Goal: Task Accomplishment & Management: Complete application form

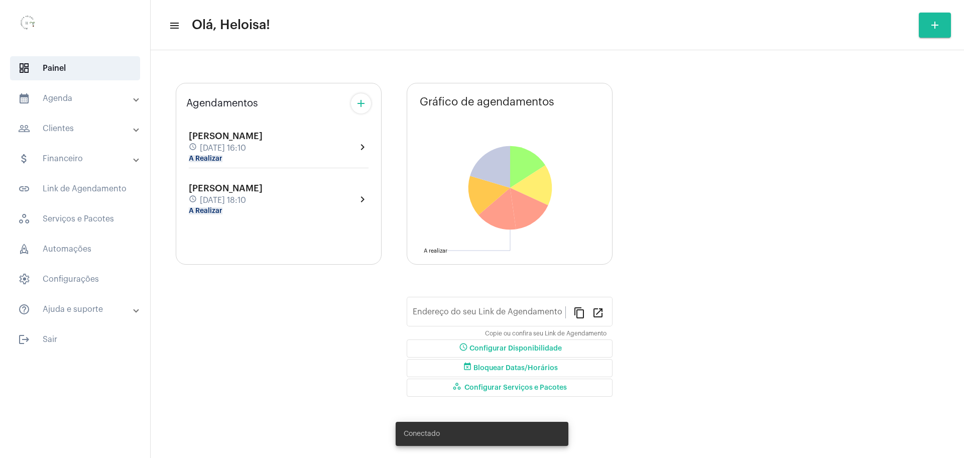
type input "[URL][DOMAIN_NAME]"
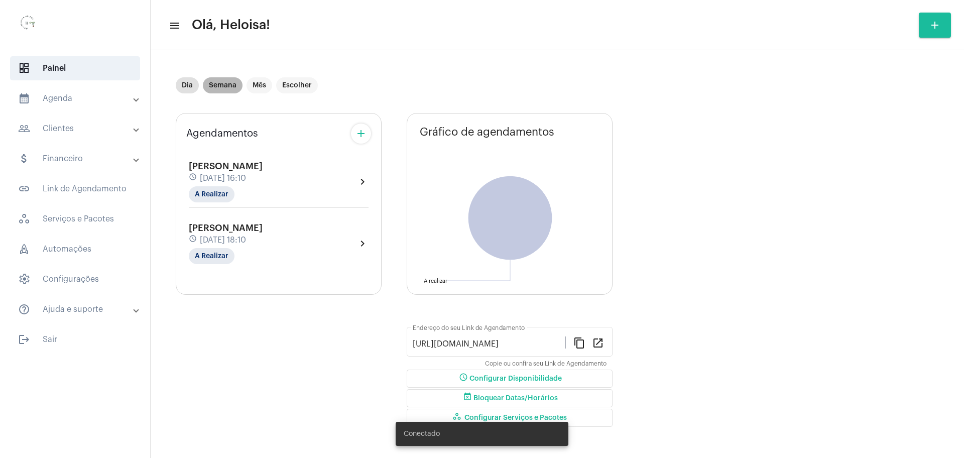
click at [220, 82] on mat-chip "Semana" at bounding box center [223, 85] width 40 height 16
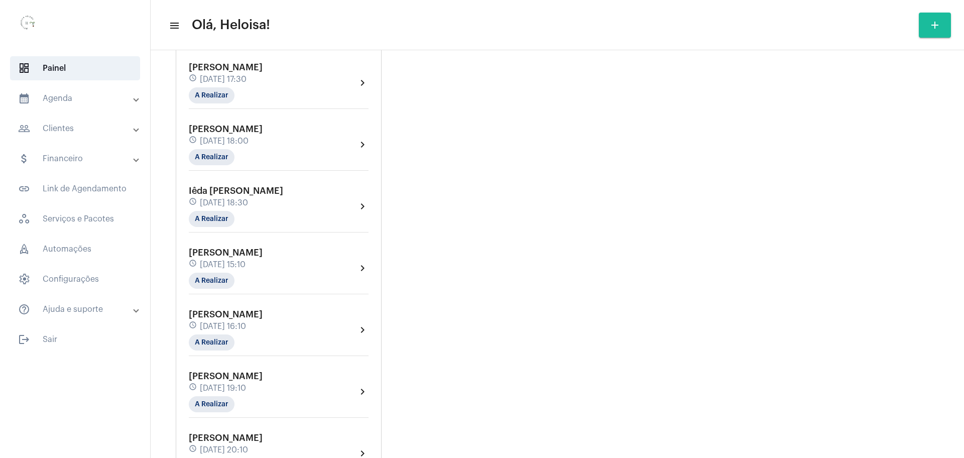
scroll to position [1205, 0]
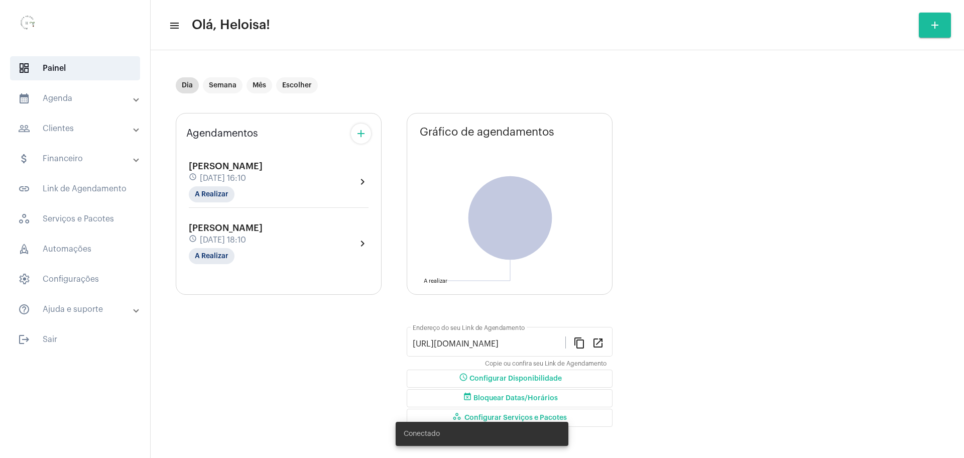
click at [70, 131] on mat-panel-title "people_outline Clientes" at bounding box center [76, 129] width 116 height 12
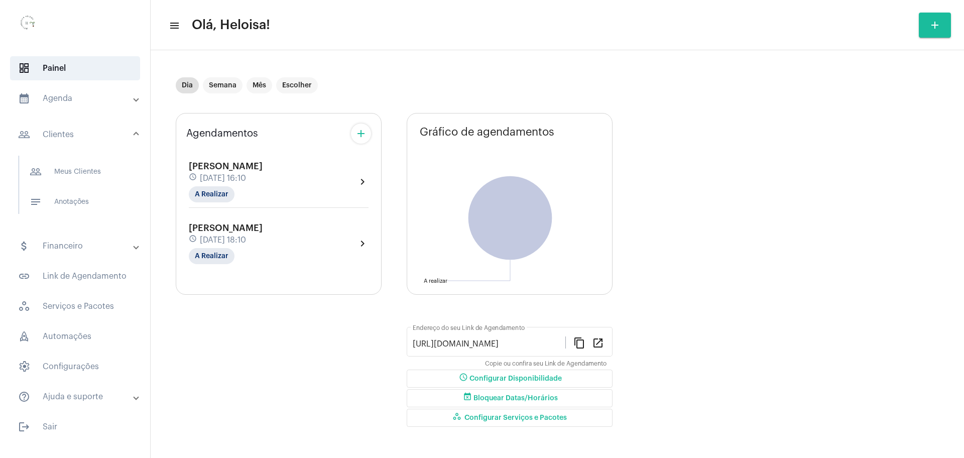
click at [936, 29] on mat-icon "add" at bounding box center [935, 25] width 12 height 12
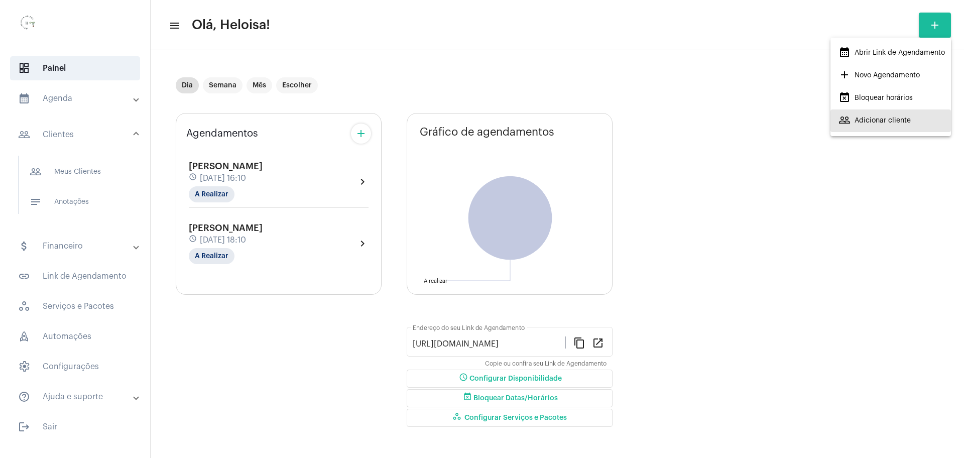
click at [887, 121] on span "people_outline Adicionar cliente" at bounding box center [874, 120] width 72 height 18
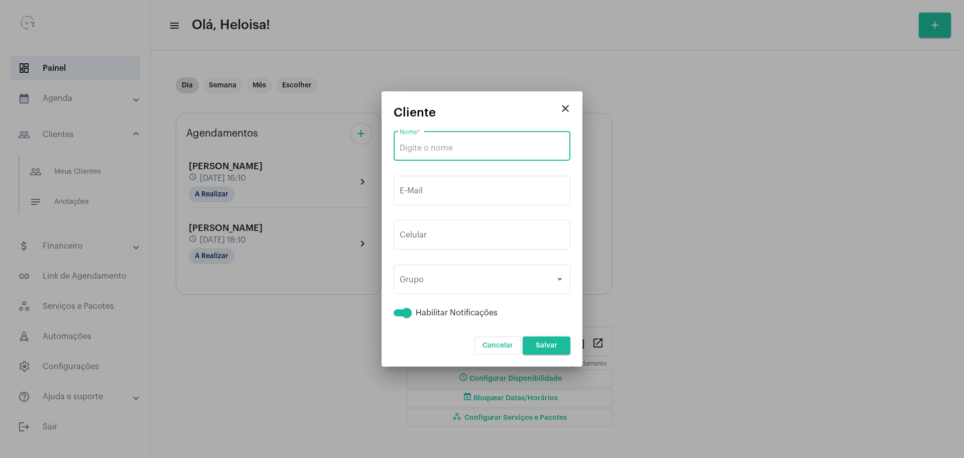
click at [436, 152] on input "Nome *" at bounding box center [482, 148] width 165 height 9
click at [500, 146] on input "Nome *" at bounding box center [482, 148] width 165 height 9
paste input "Thainá [PERSON_NAME]"
type input "Thainá [PERSON_NAME]"
click at [490, 186] on div "E-Mail" at bounding box center [482, 190] width 165 height 32
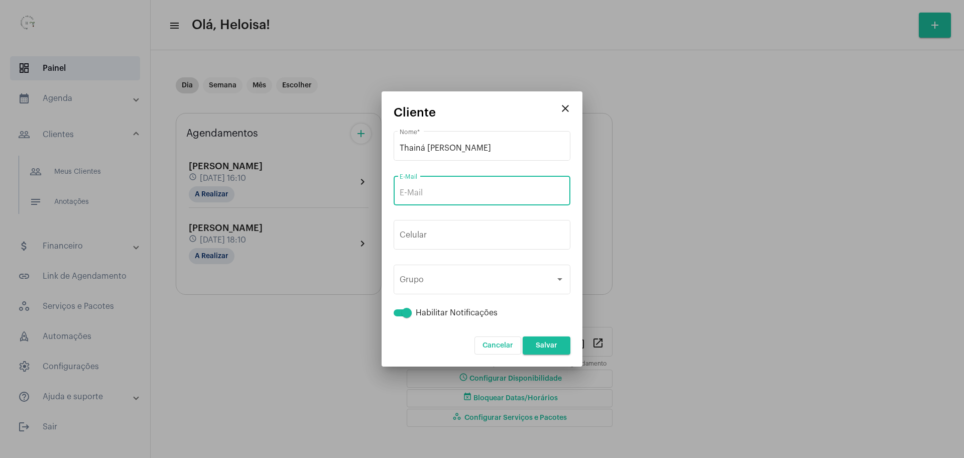
click at [423, 190] on input "E-Mail" at bounding box center [482, 192] width 165 height 9
paste input "[EMAIL_ADDRESS][DOMAIN_NAME]"
type input "[EMAIL_ADDRESS][DOMAIN_NAME]"
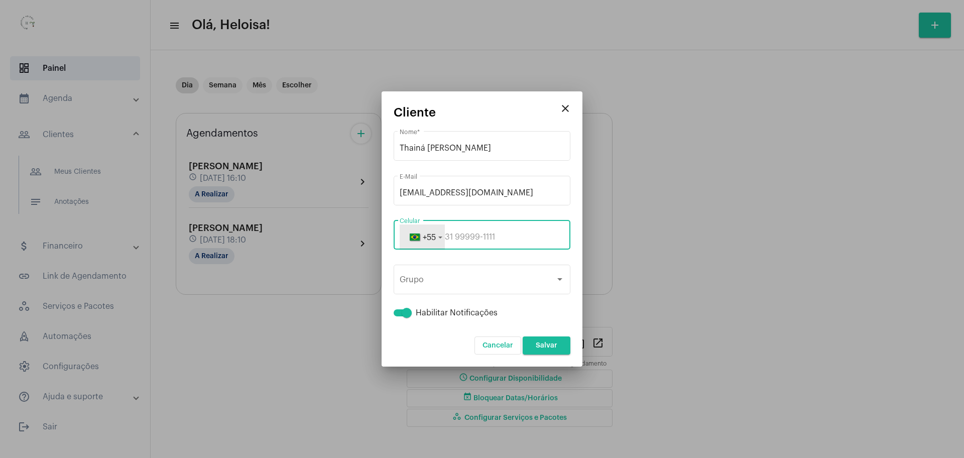
click at [416, 236] on span "button" at bounding box center [415, 236] width 12 height 7
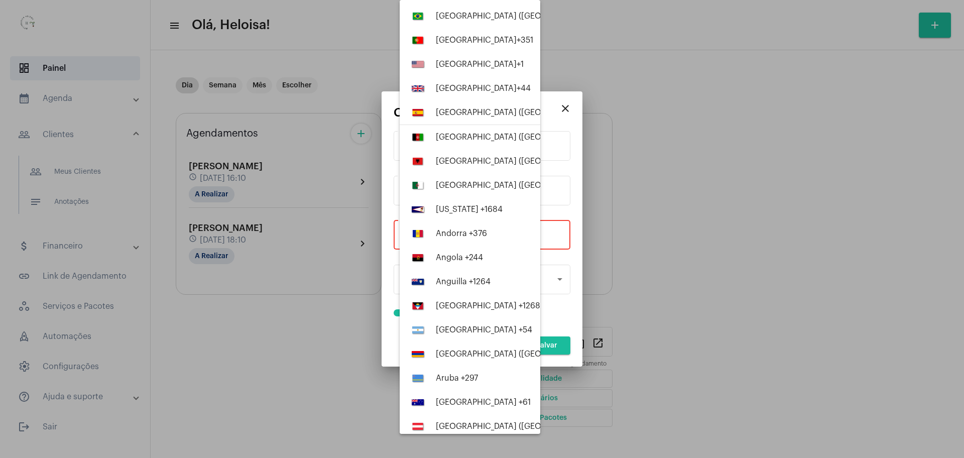
drag, startPoint x: 543, startPoint y: 235, endPoint x: 549, endPoint y: 236, distance: 5.7
click at [548, 236] on div at bounding box center [482, 229] width 964 height 458
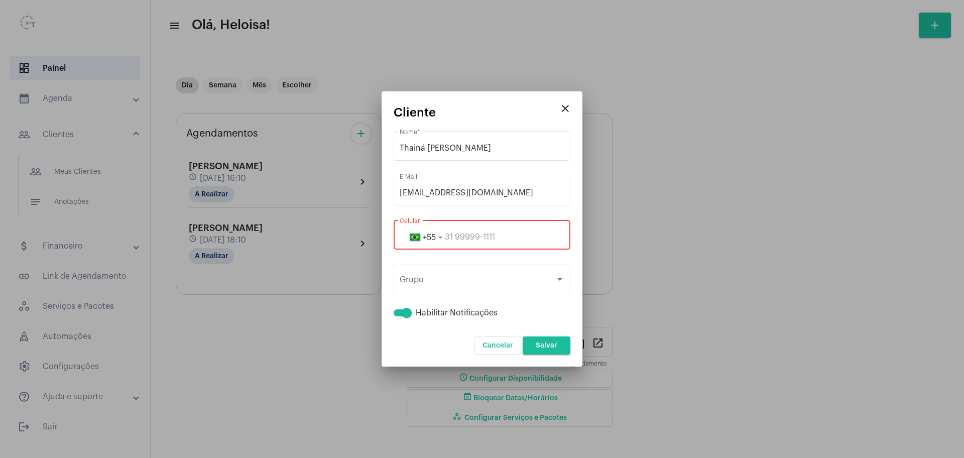
click at [552, 236] on input "tel" at bounding box center [482, 236] width 165 height 9
paste input "31995901220"
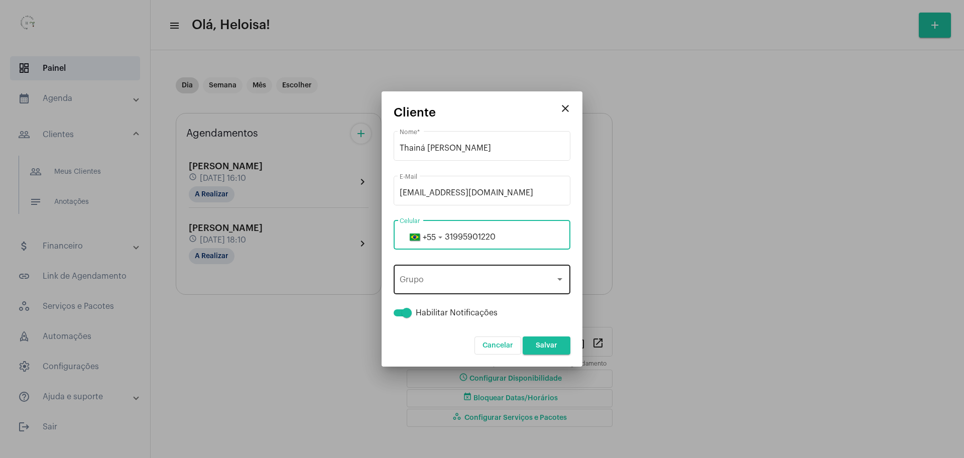
type input "31995901220"
click at [514, 279] on div "Grupo" at bounding box center [478, 281] width 156 height 9
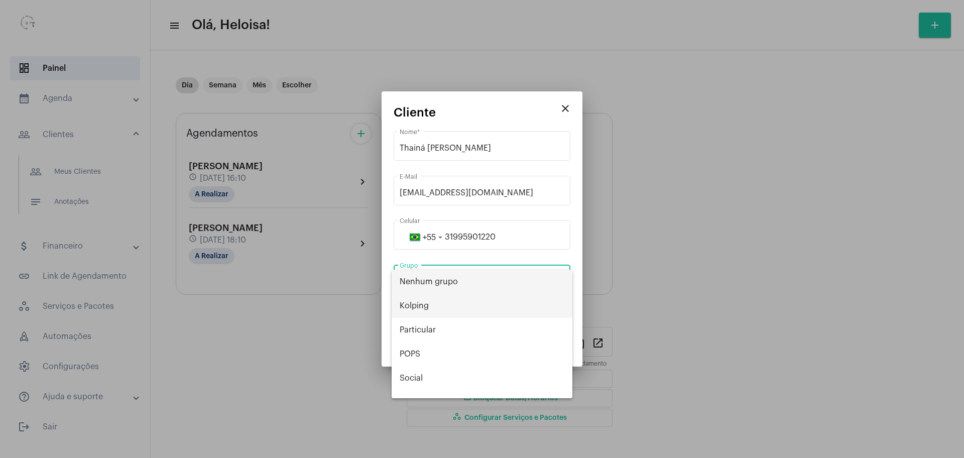
click at [495, 302] on span "Kolping" at bounding box center [482, 306] width 165 height 24
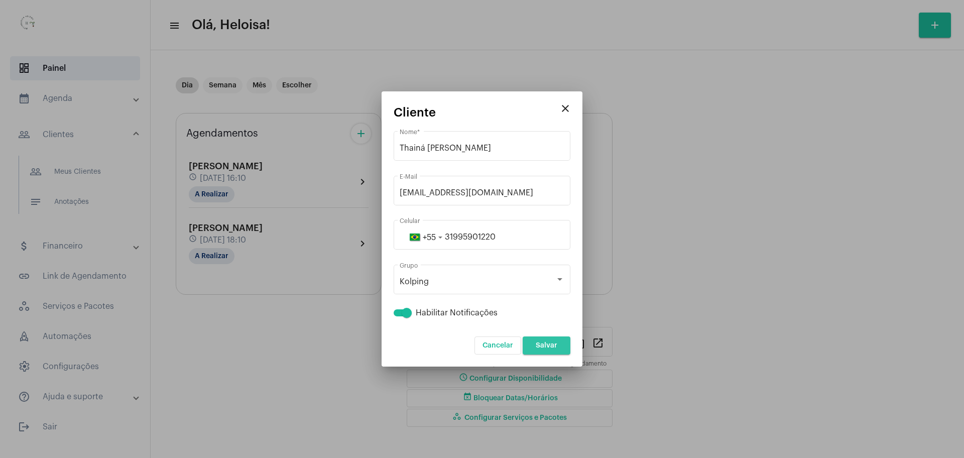
click at [546, 347] on span "Salvar" at bounding box center [547, 345] width 22 height 7
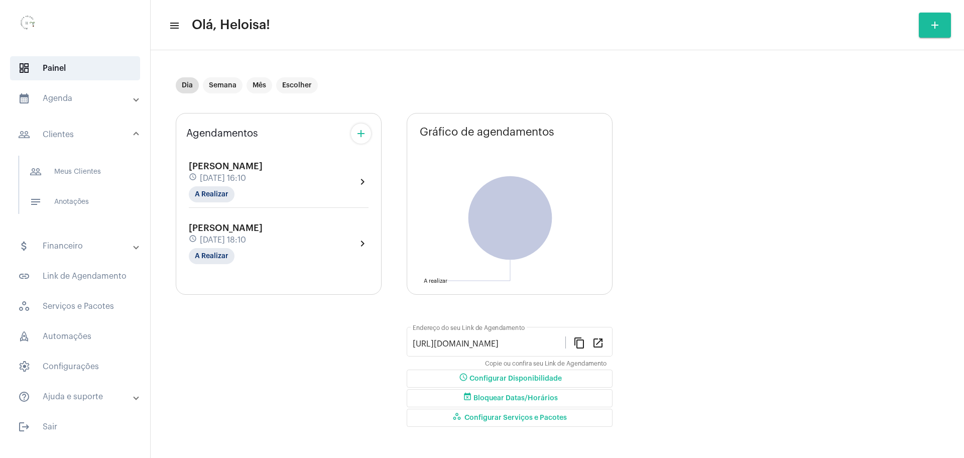
click at [83, 141] on mat-expansion-panel-header "people_outline Clientes" at bounding box center [78, 134] width 144 height 32
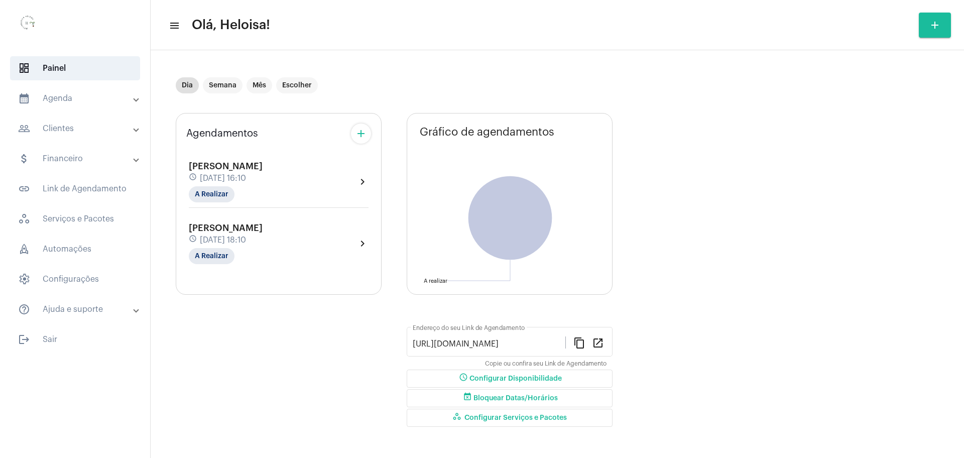
click at [86, 134] on mat-panel-title "people_outline Clientes" at bounding box center [76, 129] width 116 height 12
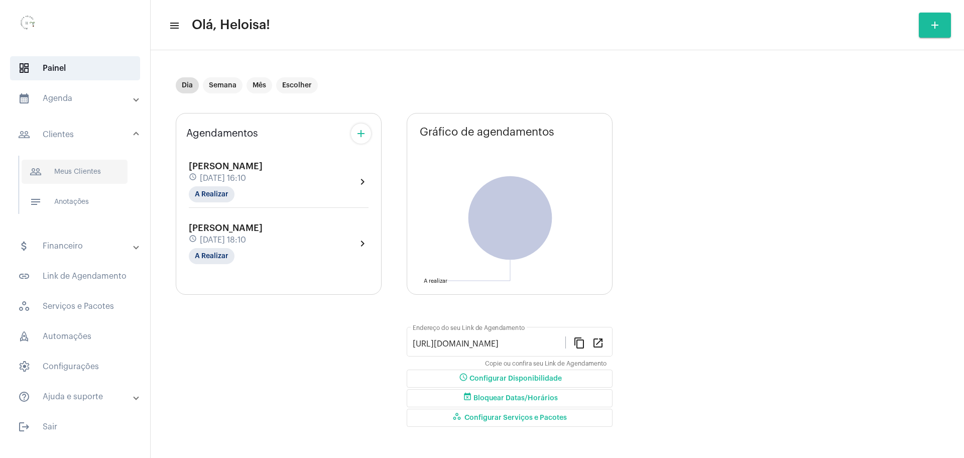
click at [96, 178] on span "people_outline Meus Clientes" at bounding box center [75, 172] width 106 height 24
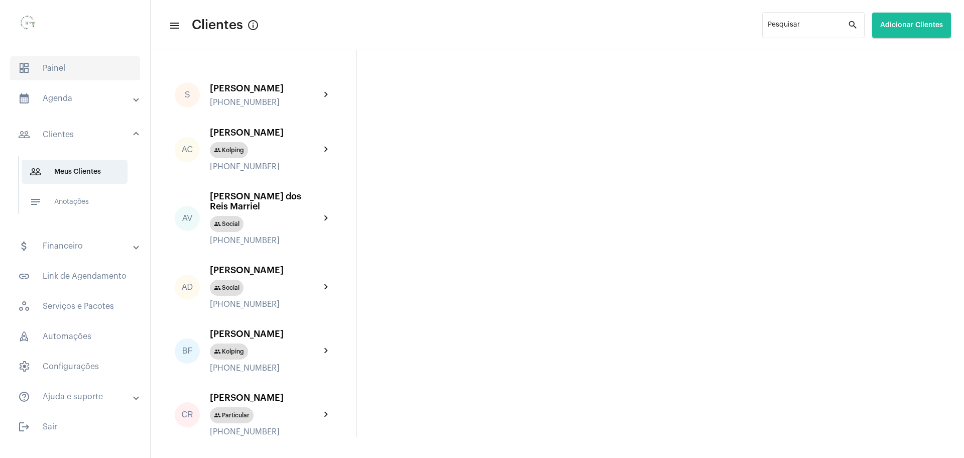
click at [82, 68] on span "dashboard Painel" at bounding box center [75, 68] width 130 height 24
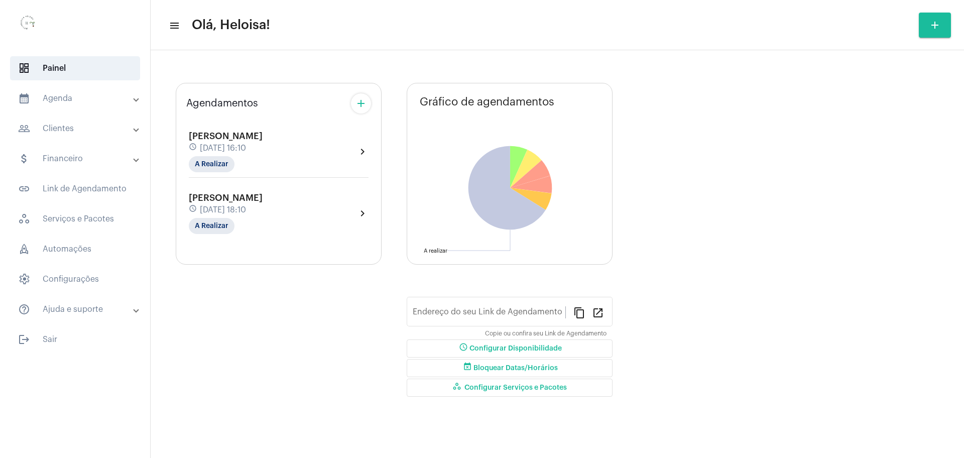
type input "[URL][DOMAIN_NAME]"
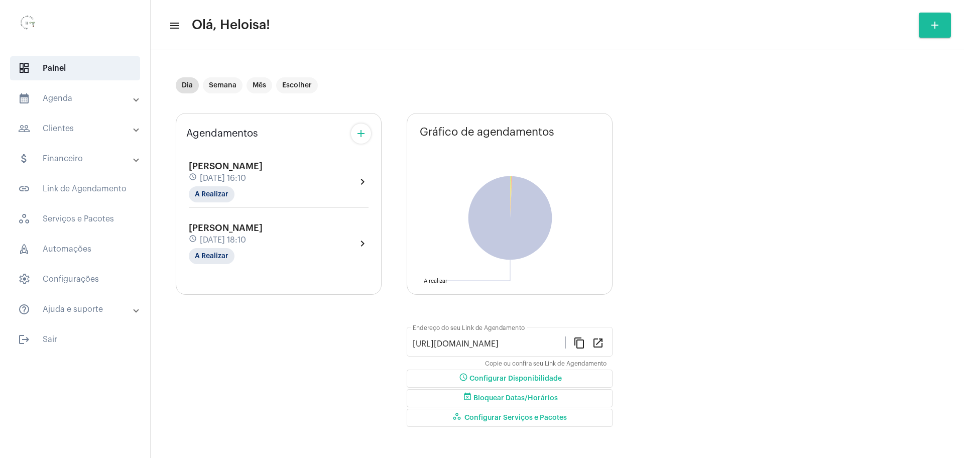
click at [367, 105] on div "Agendamentos add [PERSON_NAME] schedule [DATE] 16:10 A Realizar chevron_right […" at bounding box center [279, 271] width 206 height 333
click at [361, 142] on button "add" at bounding box center [361, 134] width 20 height 20
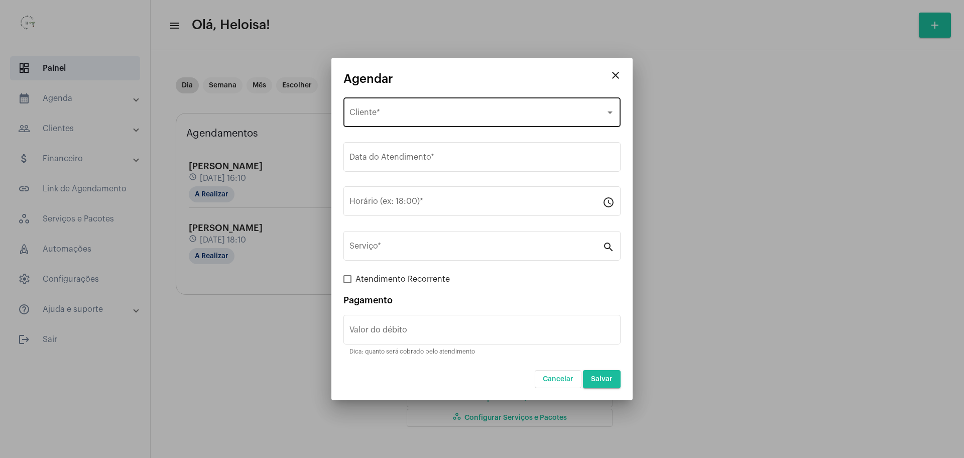
click at [403, 109] on div "Selecione o Cliente Cliente *" at bounding box center [481, 111] width 265 height 32
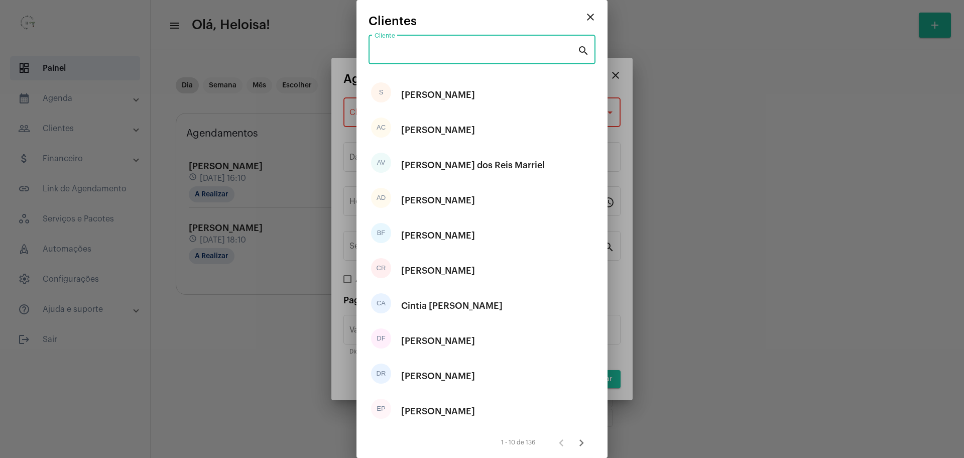
click at [433, 50] on input "Cliente" at bounding box center [476, 51] width 203 height 9
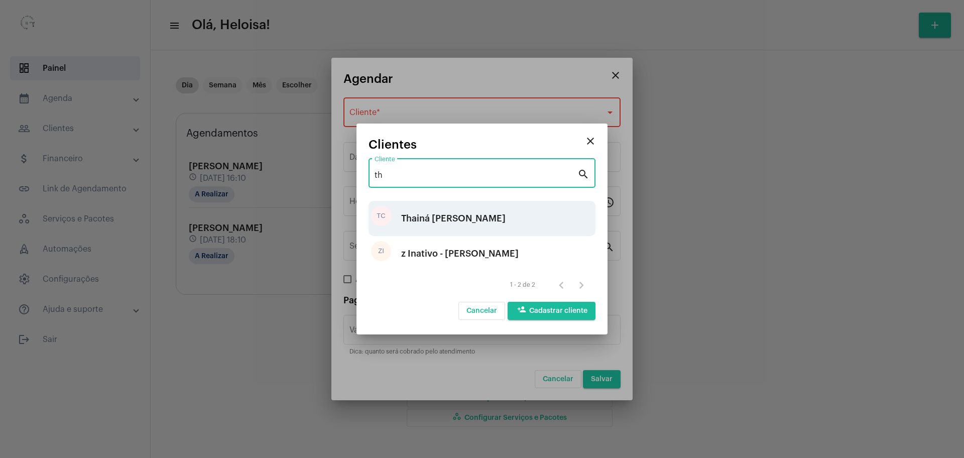
type input "th"
click at [461, 220] on div "Thainá [PERSON_NAME]" at bounding box center [453, 218] width 104 height 30
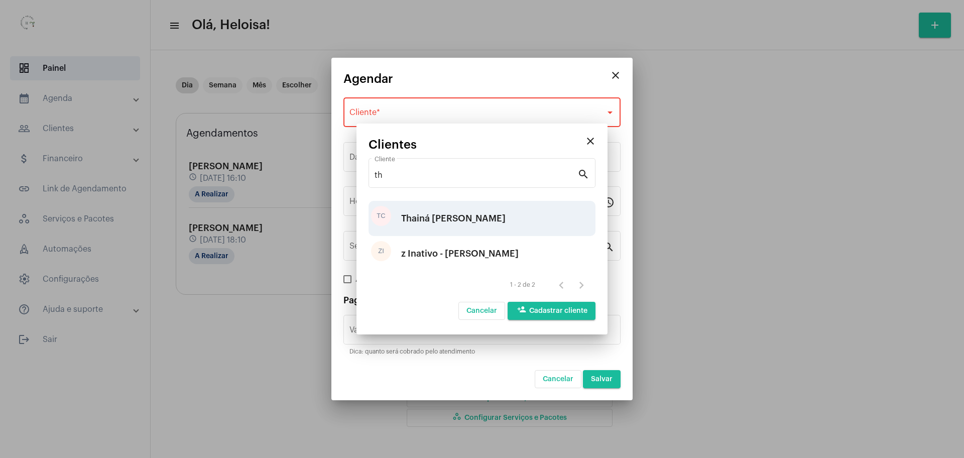
type input "R$"
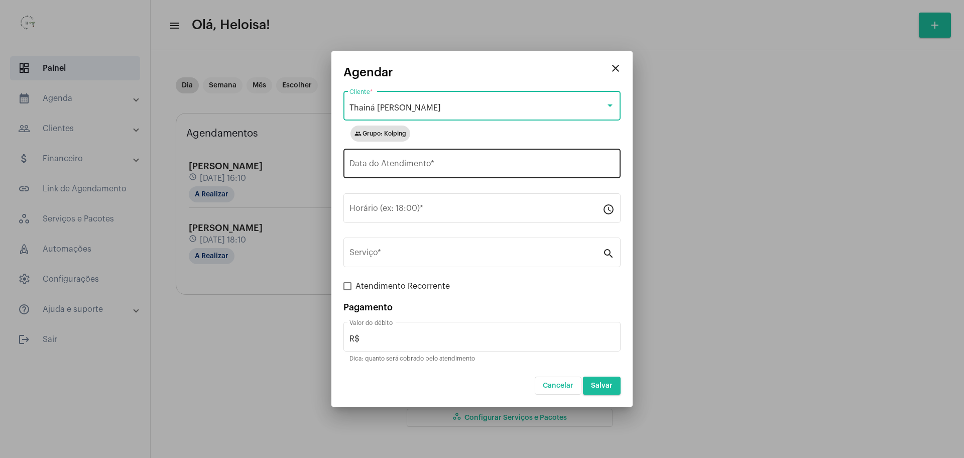
click at [445, 164] on input "Data do Atendimento *" at bounding box center [481, 165] width 265 height 9
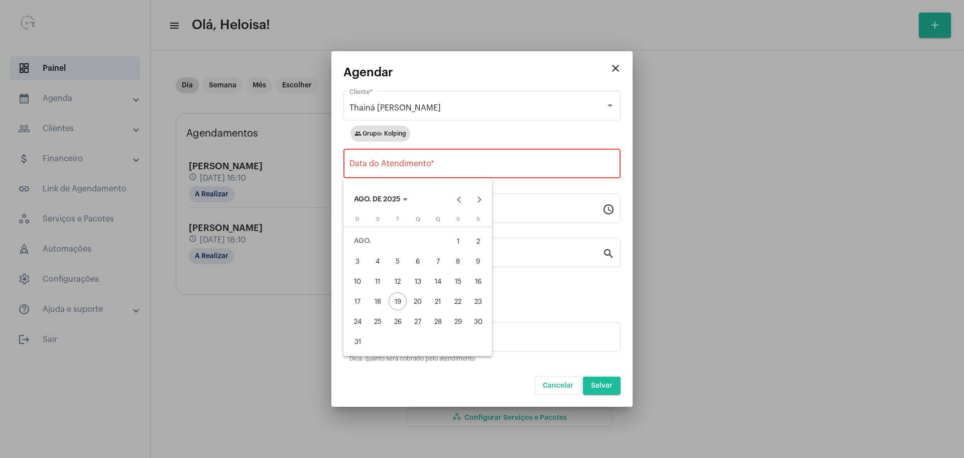
click at [416, 303] on div "20" at bounding box center [418, 301] width 18 height 18
type input "[DATE]"
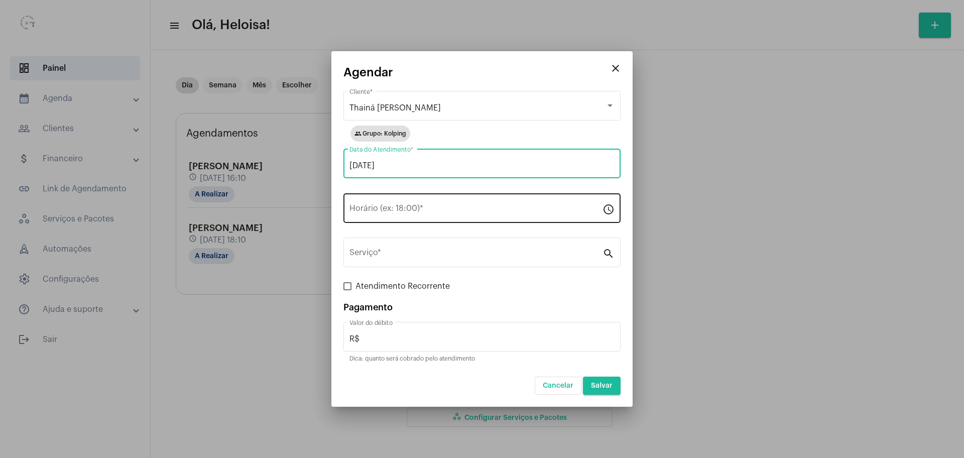
click at [420, 202] on div "Horário (ex: 18:00) *" at bounding box center [475, 207] width 253 height 32
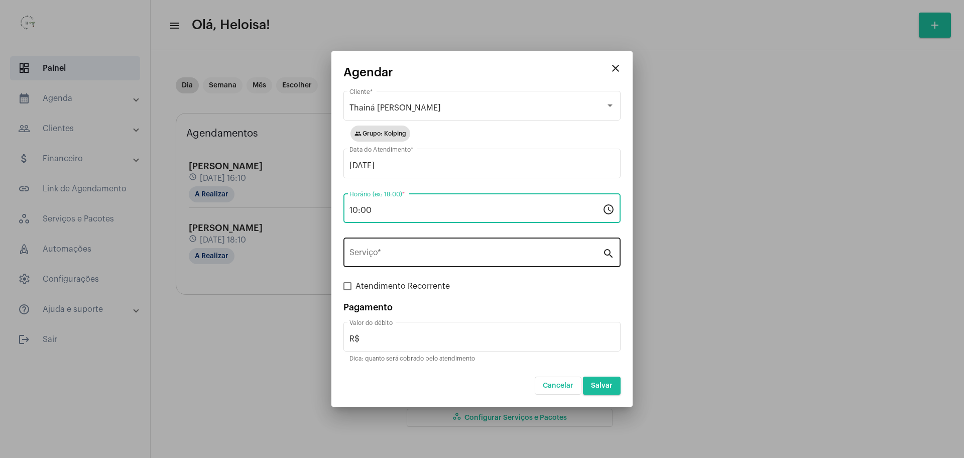
type input "10:00"
click at [430, 246] on div "Serviço *" at bounding box center [475, 251] width 253 height 32
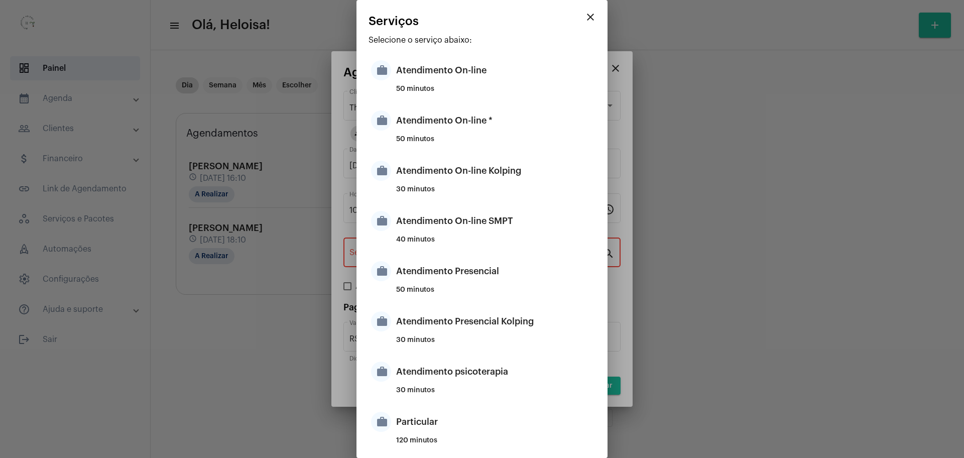
click at [626, 70] on div at bounding box center [482, 229] width 964 height 458
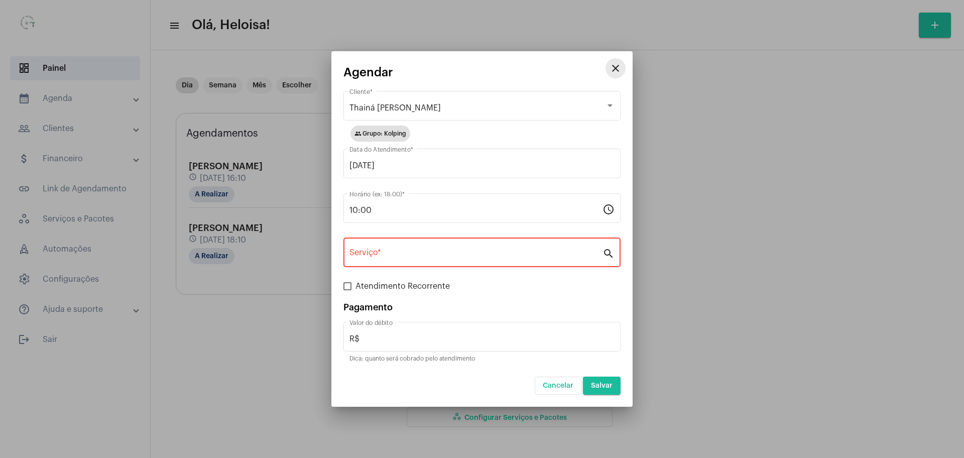
click at [612, 66] on mat-icon "close" at bounding box center [616, 68] width 12 height 12
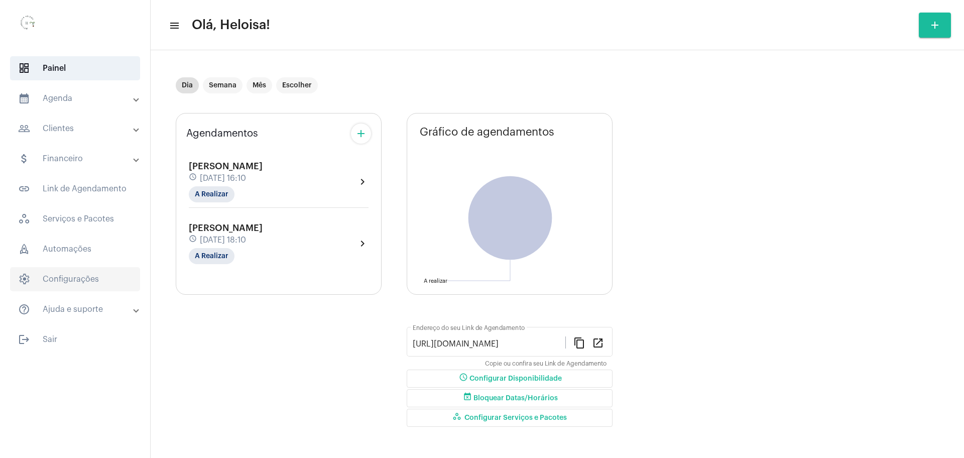
click at [83, 272] on span "settings Configurações" at bounding box center [75, 279] width 130 height 24
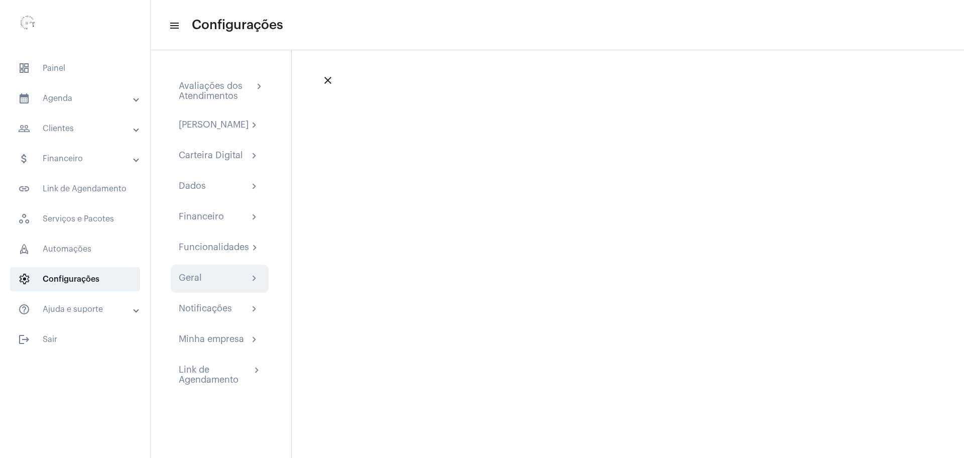
click at [219, 285] on div "Geral chevron_right" at bounding box center [220, 279] width 82 height 12
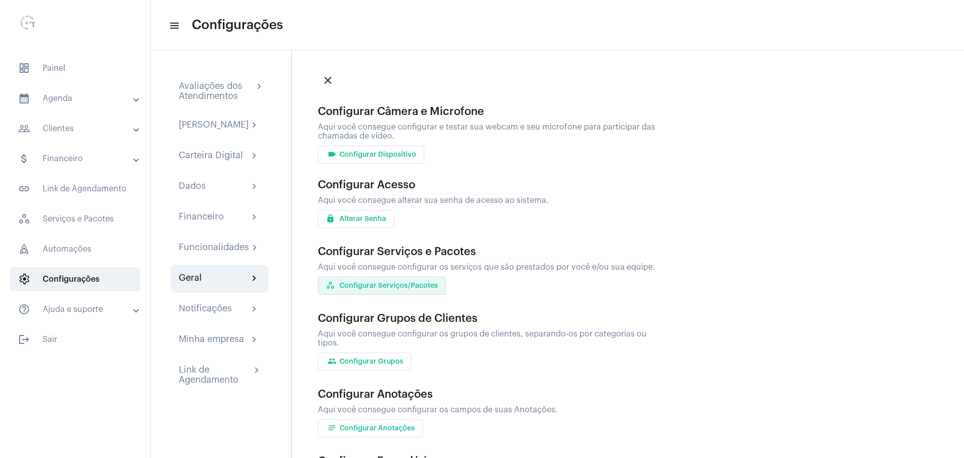
click at [397, 288] on span "workspaces_outlined Configurar Serviços/Pacotes" at bounding box center [382, 285] width 112 height 7
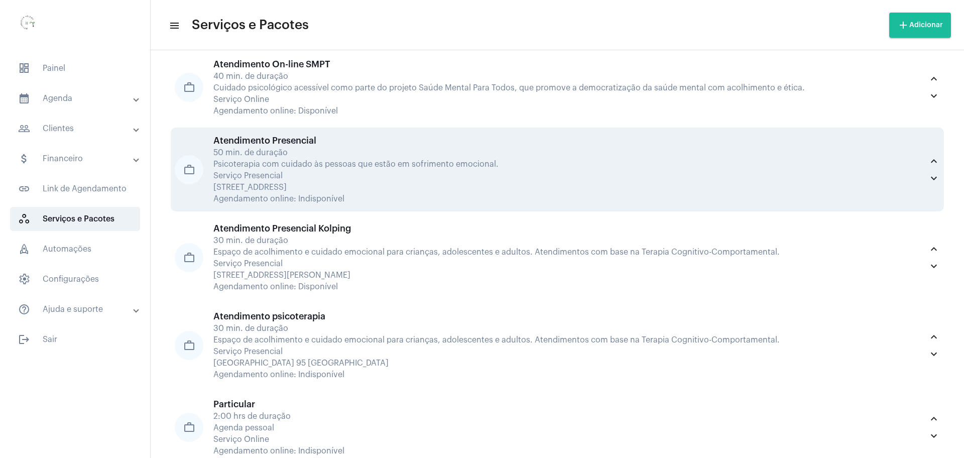
scroll to position [188, 0]
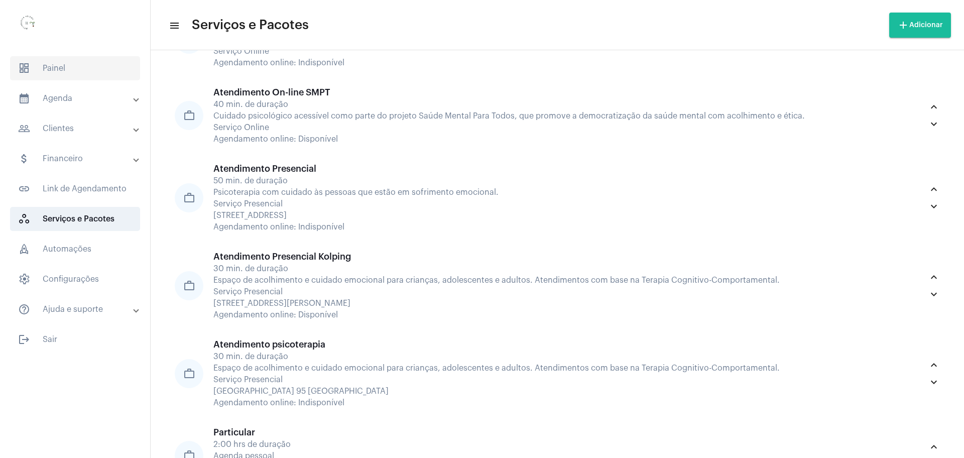
click at [66, 74] on span "dashboard Painel" at bounding box center [75, 68] width 130 height 24
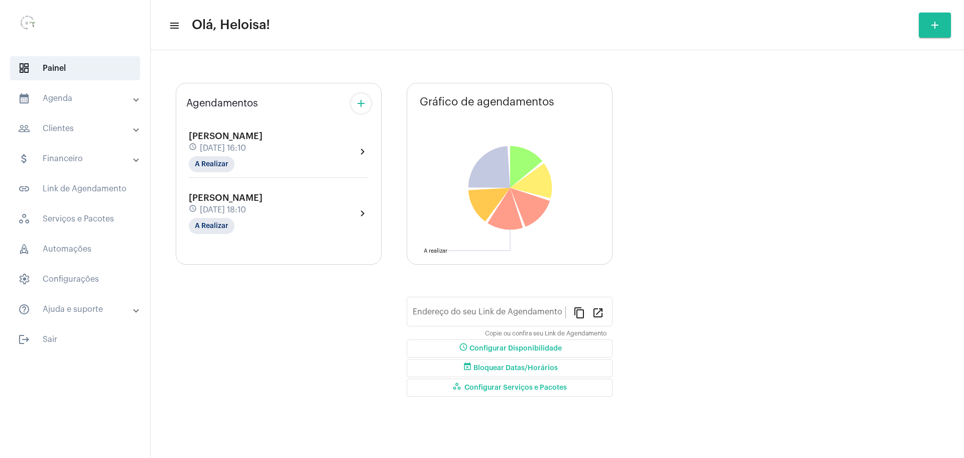
type input "[URL][DOMAIN_NAME]"
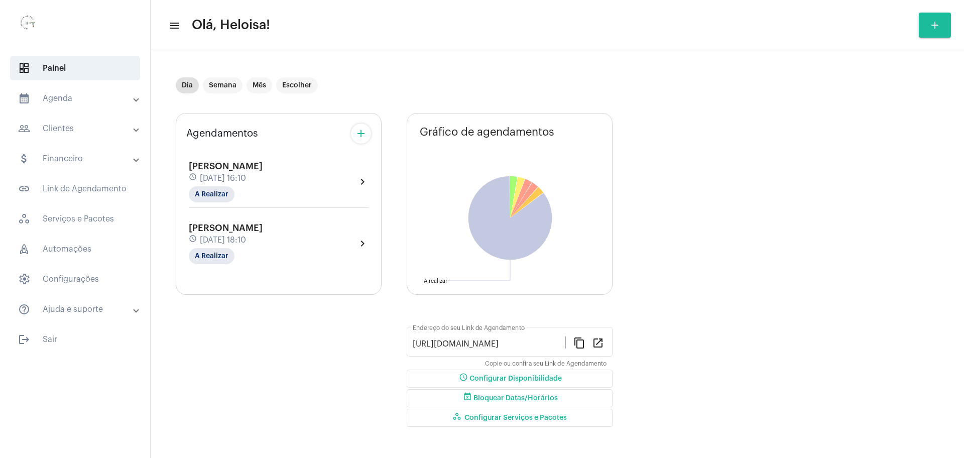
click at [359, 107] on div "Agendamentos add [PERSON_NAME] schedule [DATE] 16:10 A Realizar chevron_right […" at bounding box center [279, 271] width 206 height 333
click at [365, 138] on mat-icon "add" at bounding box center [361, 134] width 12 height 12
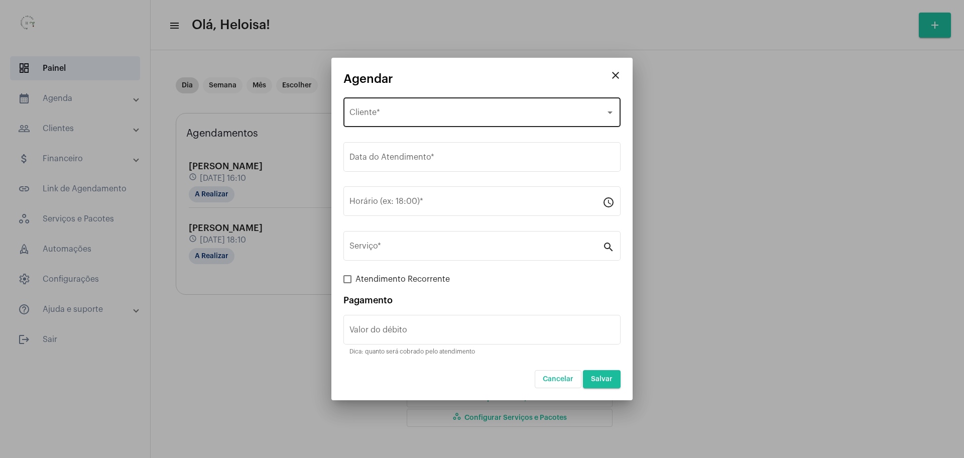
click at [407, 119] on div "Selecione o Cliente Cliente *" at bounding box center [481, 111] width 265 height 32
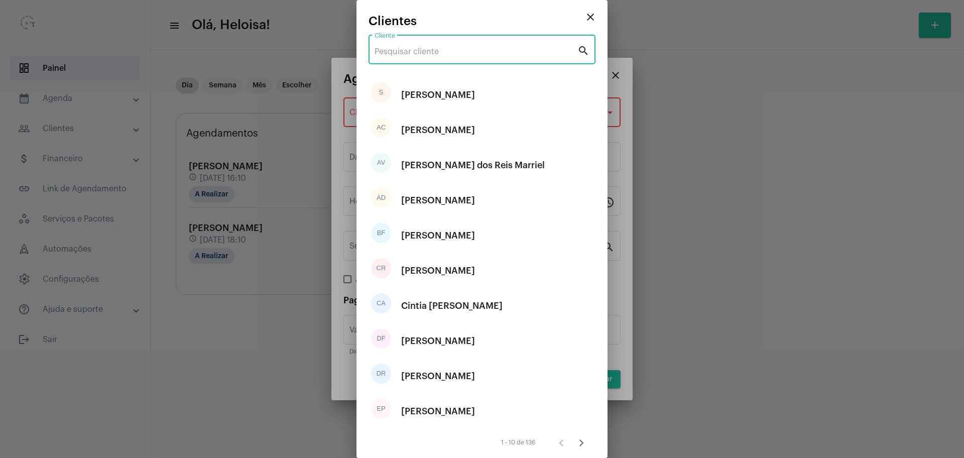
click at [435, 47] on input "Cliente" at bounding box center [476, 51] width 203 height 9
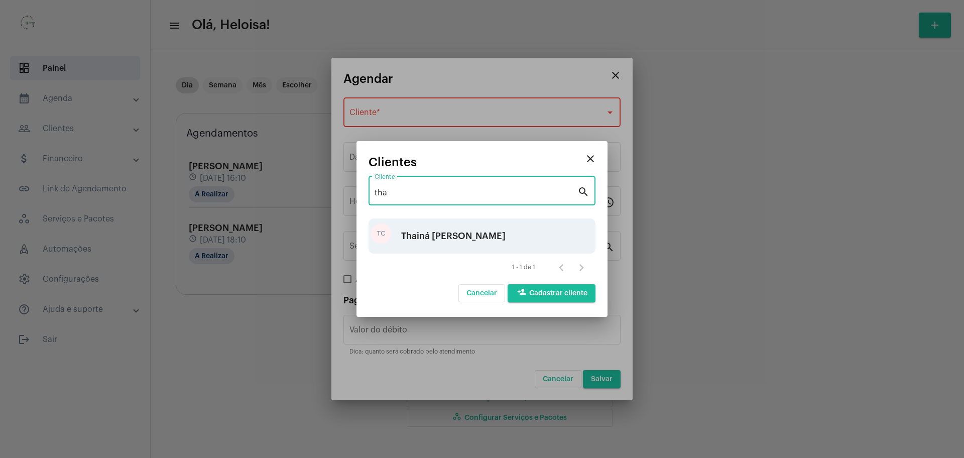
type input "tha"
click at [428, 238] on div "Thainá [PERSON_NAME]" at bounding box center [453, 236] width 104 height 30
type input "R$"
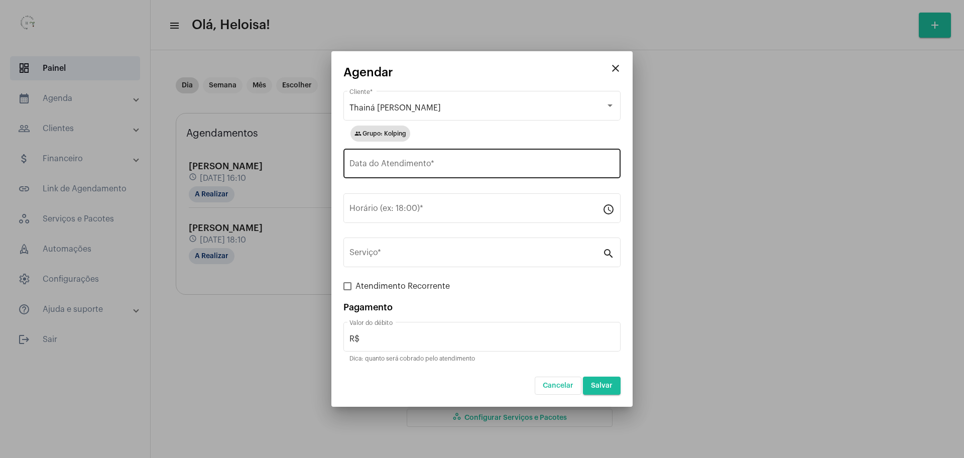
click at [451, 161] on div "Data do Atendimento *" at bounding box center [481, 163] width 265 height 32
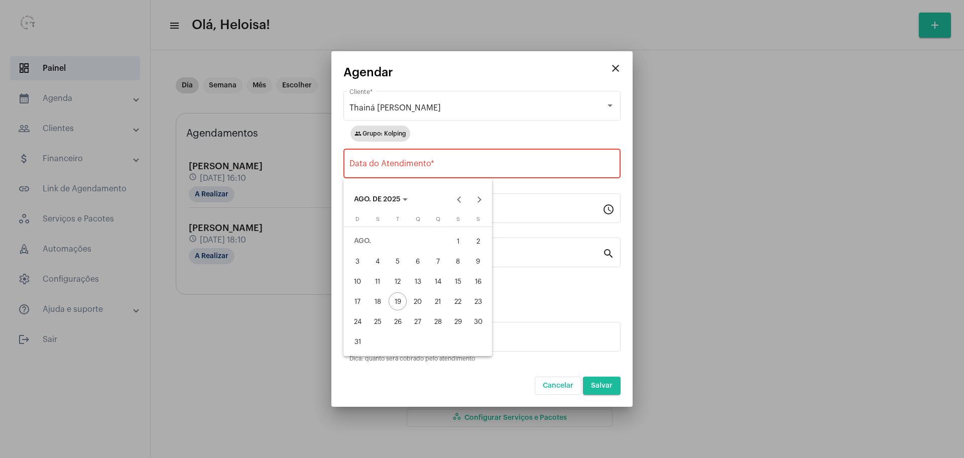
click at [420, 303] on div "20" at bounding box center [418, 301] width 18 height 18
type input "[DATE]"
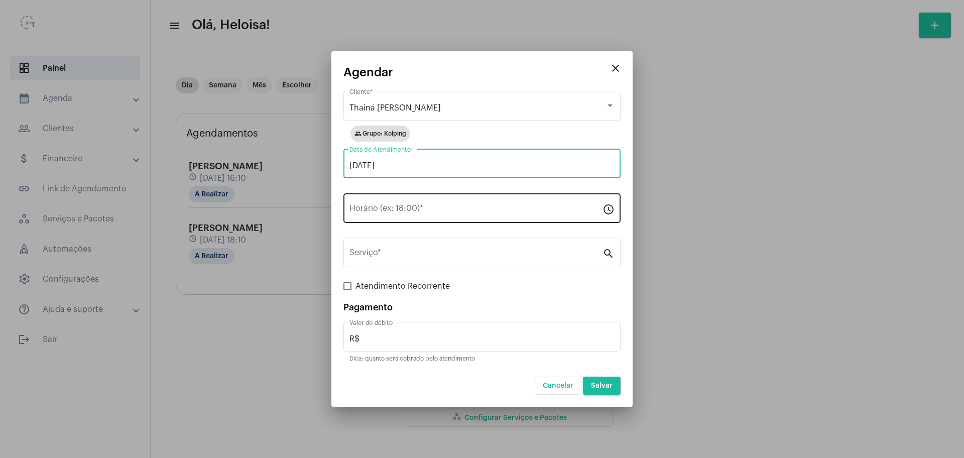
click at [427, 197] on div "Horário (ex: 18:00) *" at bounding box center [475, 207] width 253 height 32
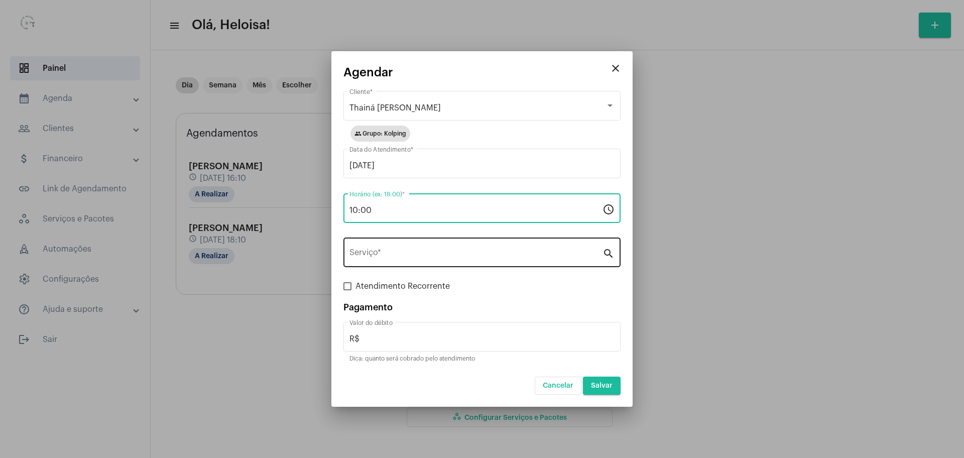
type input "10:00"
click at [405, 260] on div "Serviço *" at bounding box center [475, 251] width 253 height 32
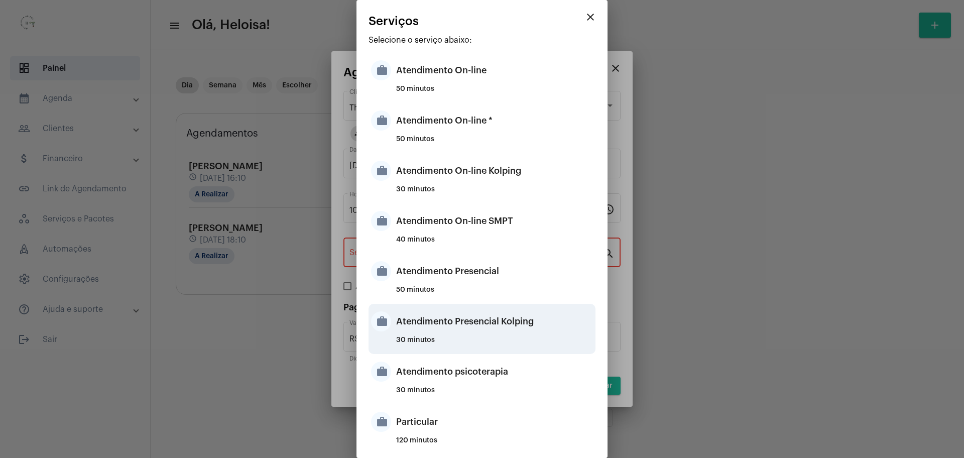
click at [449, 327] on div "Atendimento Presencial Kolping" at bounding box center [494, 321] width 197 height 30
type input "Atendimento Presencial Kolping"
type input "R$ 40"
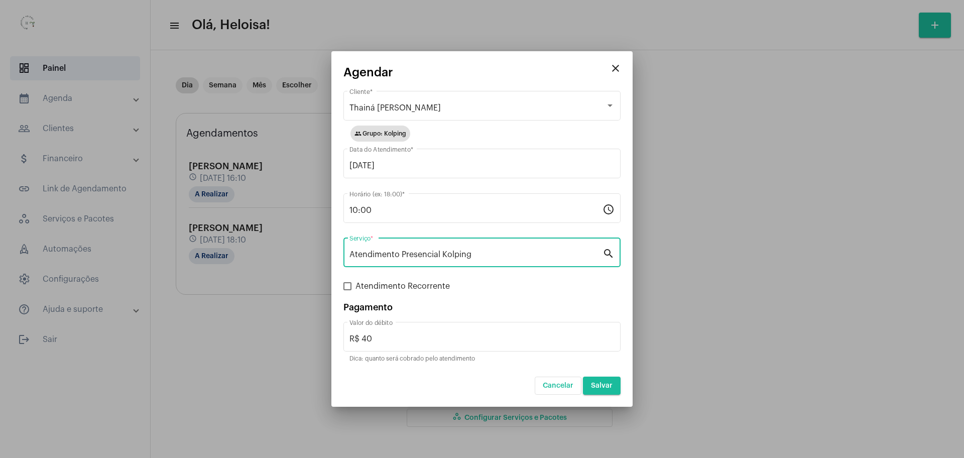
click at [348, 289] on span at bounding box center [347, 286] width 8 height 8
click at [347, 290] on input "Atendimento Recorrente" at bounding box center [347, 290] width 1 height 1
checkbox input "true"
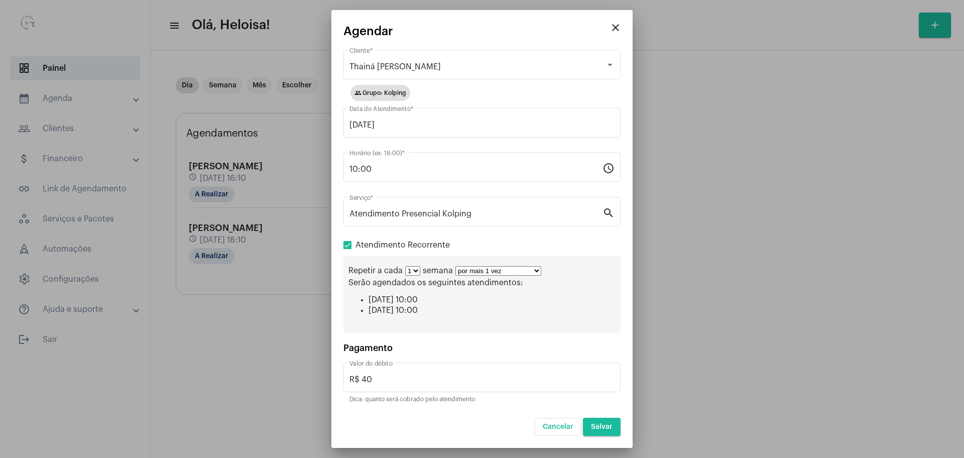
click at [501, 267] on select "por mais 1 vez por mais 2 vezes por mais 3 vezes por mais 4 vezes por mais 5 ve…" at bounding box center [498, 271] width 86 height 10
select select "9: 10"
click at [455, 266] on select "por mais 1 vez por mais 2 vezes por mais 3 vezes por mais 4 vezes por mais 5 ve…" at bounding box center [498, 271] width 86 height 10
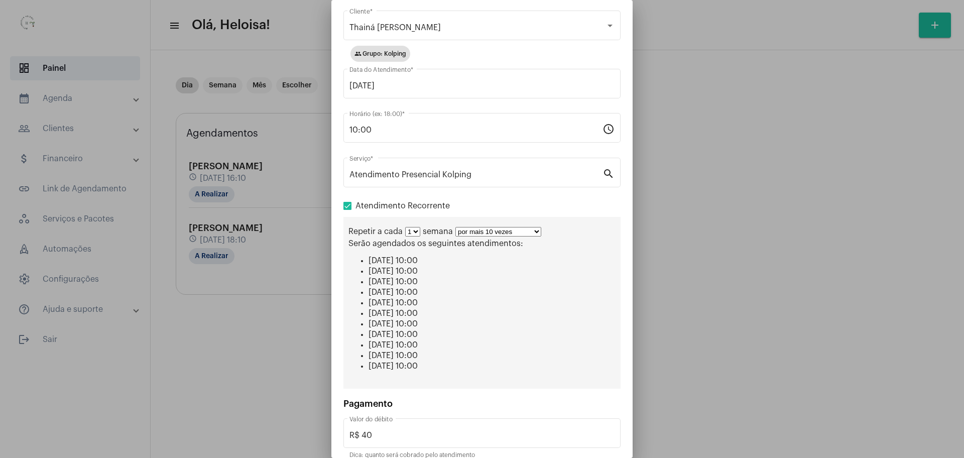
scroll to position [75, 0]
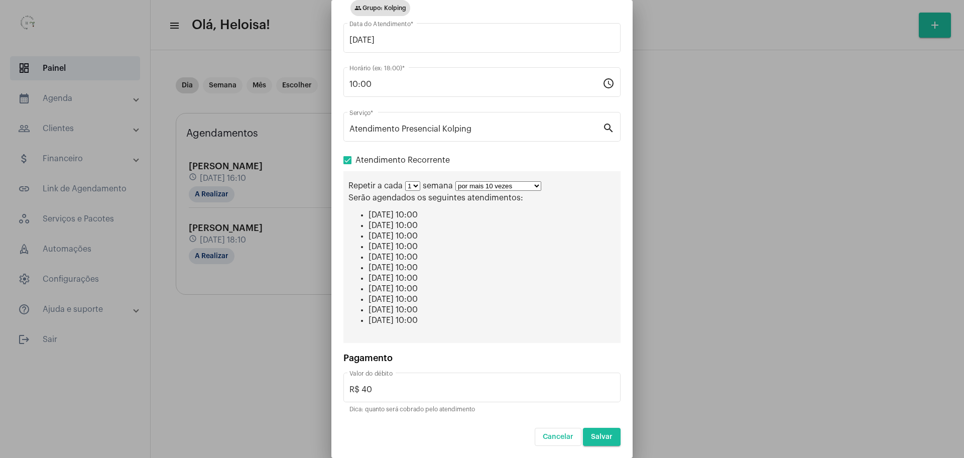
click at [591, 439] on span "Salvar" at bounding box center [602, 436] width 22 height 7
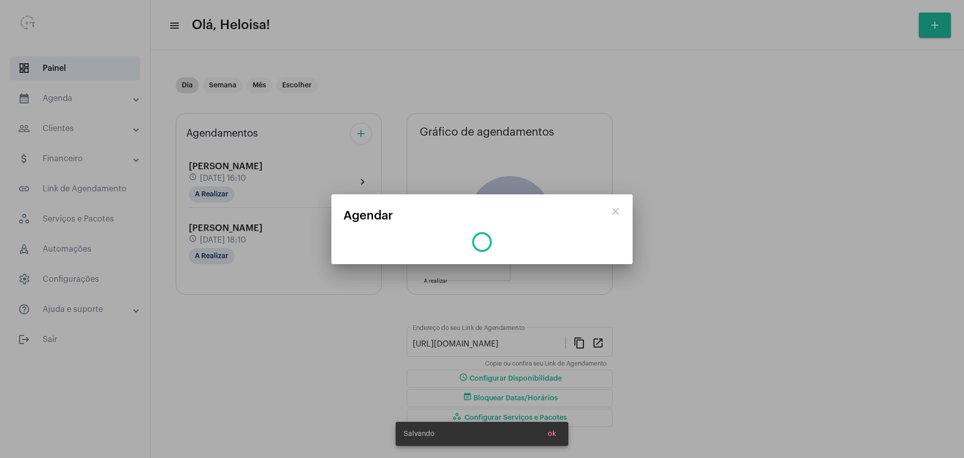
scroll to position [0, 0]
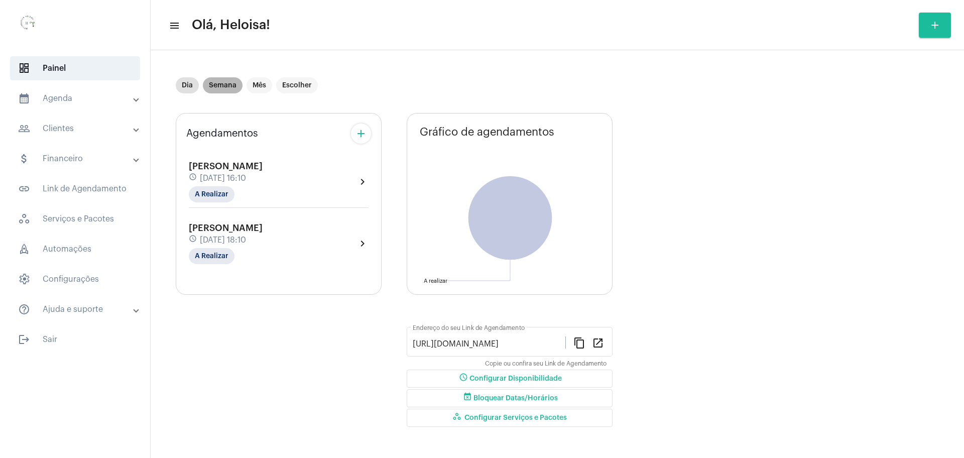
click at [220, 89] on mat-chip "Semana" at bounding box center [223, 85] width 40 height 16
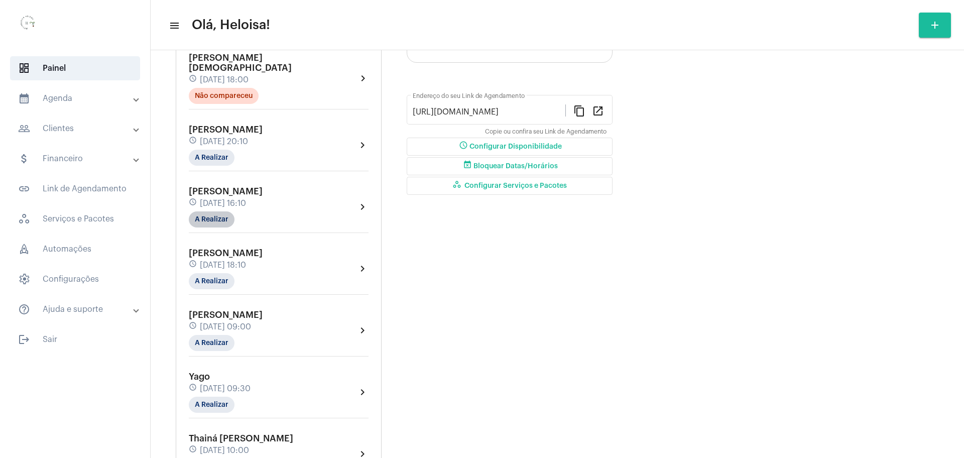
scroll to position [251, 0]
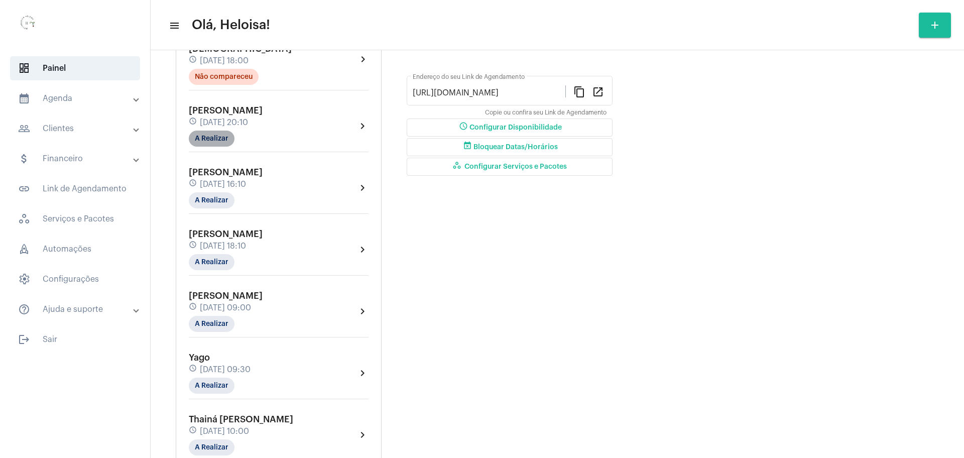
click at [211, 131] on mat-chip "A Realizar" at bounding box center [212, 139] width 46 height 16
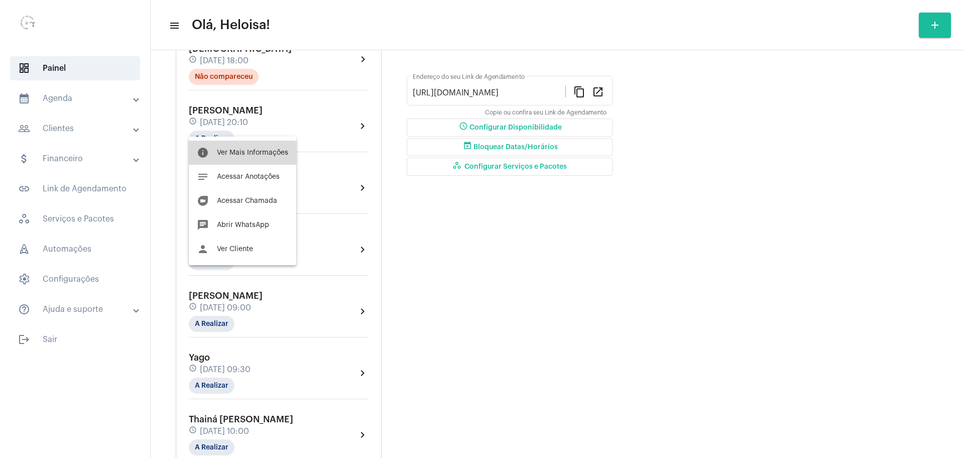
click at [228, 156] on button "info Ver Mais Informações" at bounding box center [242, 153] width 107 height 24
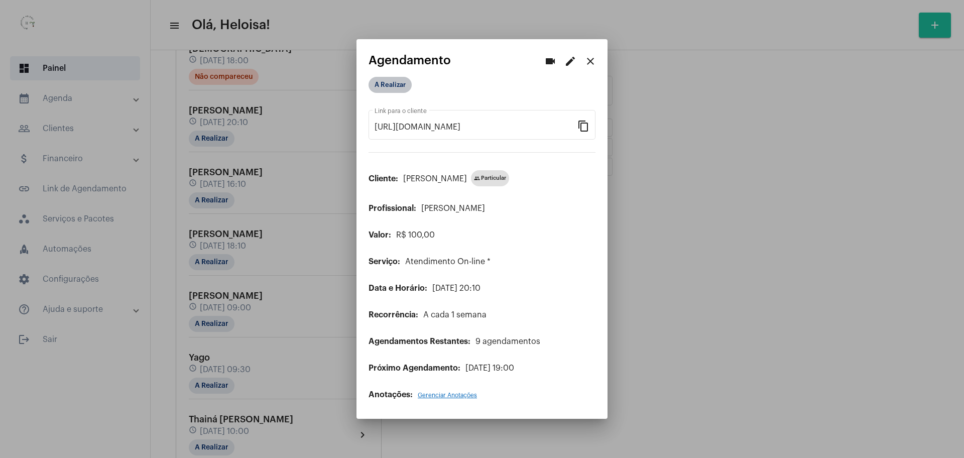
click at [388, 81] on mat-chip "A Realizar" at bounding box center [390, 85] width 43 height 16
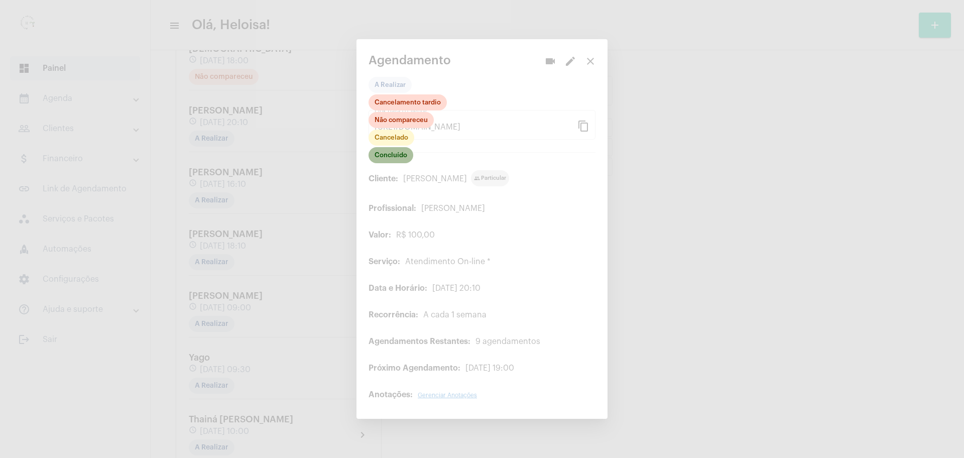
click at [389, 155] on mat-chip "Concluído" at bounding box center [391, 155] width 45 height 16
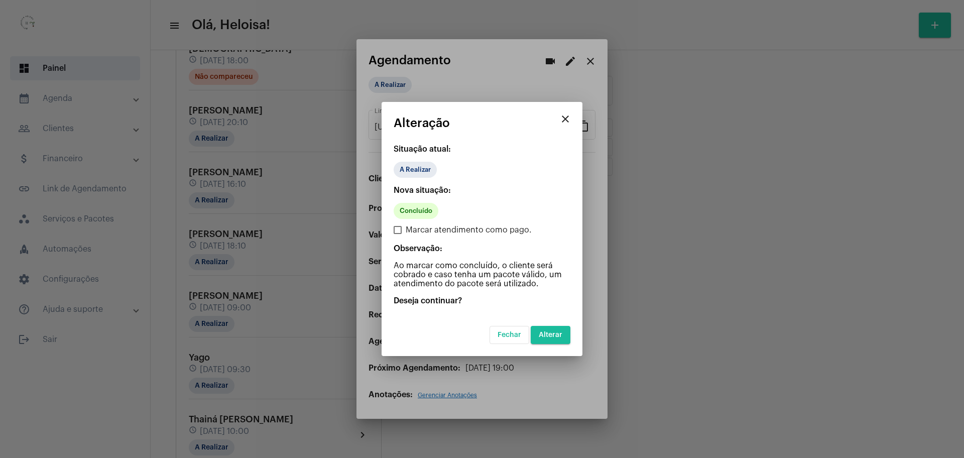
click at [535, 331] on button "Alterar" at bounding box center [551, 335] width 40 height 18
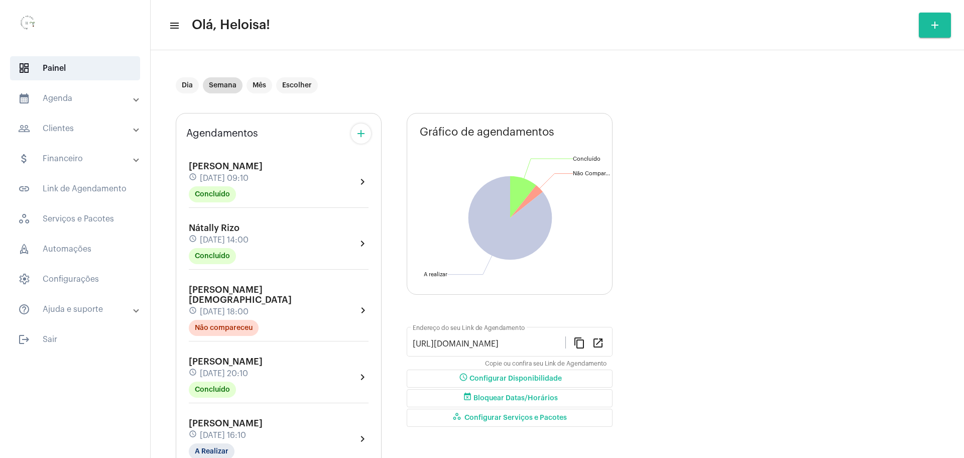
click at [361, 133] on mat-icon "add" at bounding box center [361, 134] width 12 height 12
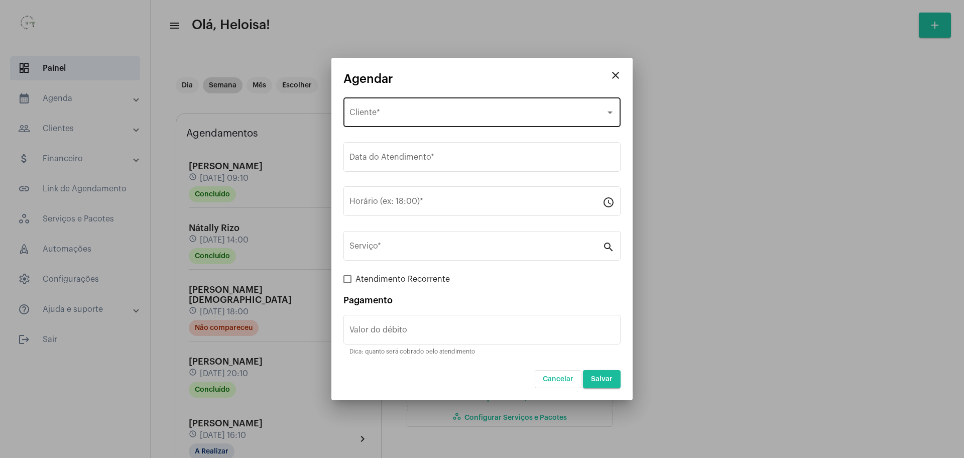
click at [402, 109] on div "Selecione o Cliente Cliente *" at bounding box center [481, 111] width 265 height 32
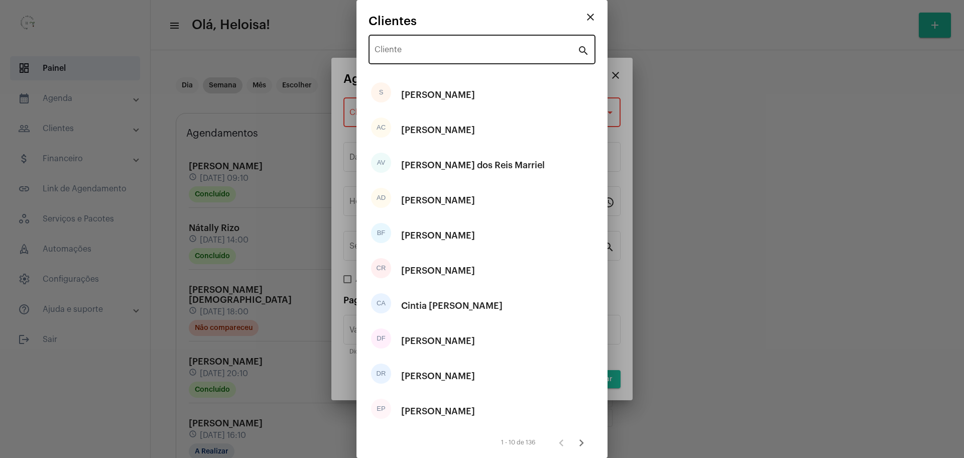
click at [421, 36] on div "Cliente" at bounding box center [476, 49] width 203 height 32
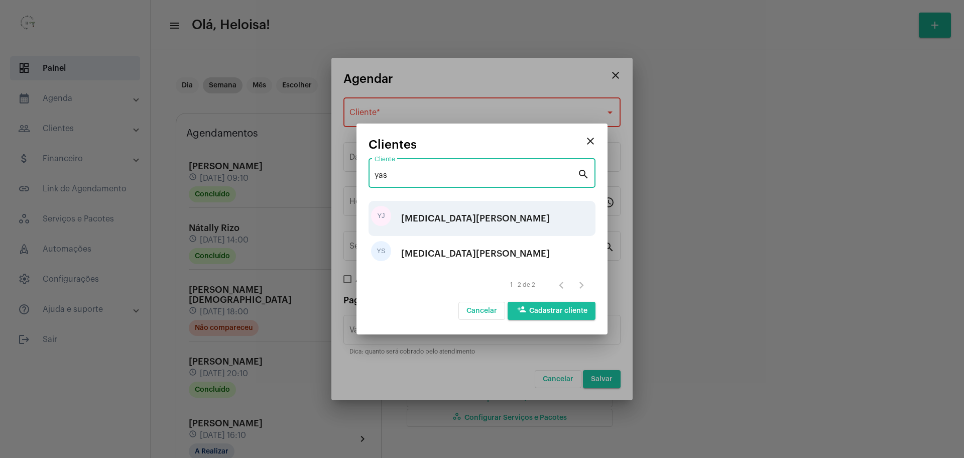
type input "yas"
click at [459, 218] on div "[MEDICAL_DATA][PERSON_NAME]" at bounding box center [475, 218] width 149 height 30
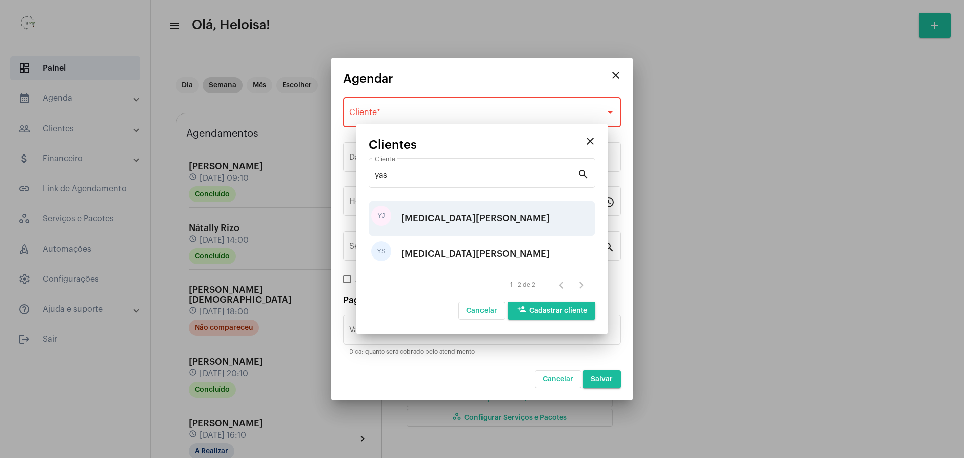
type input "R$"
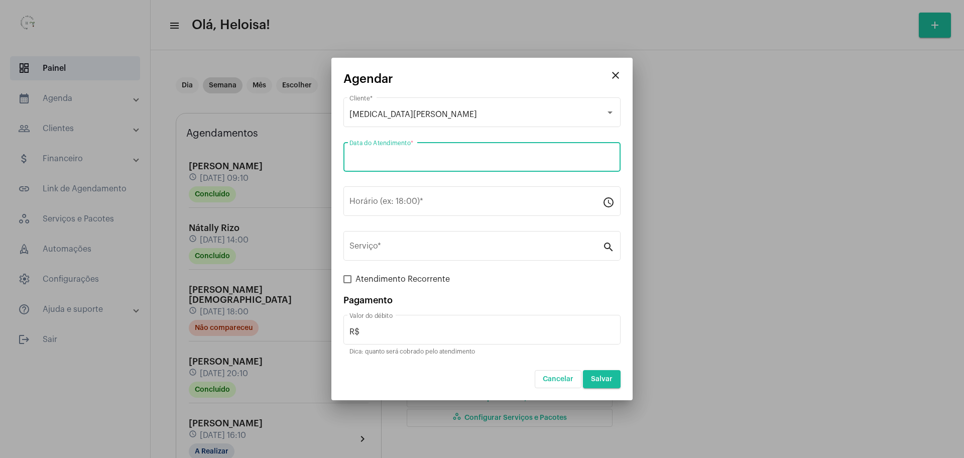
click at [468, 162] on input "Data do Atendimento *" at bounding box center [481, 159] width 265 height 9
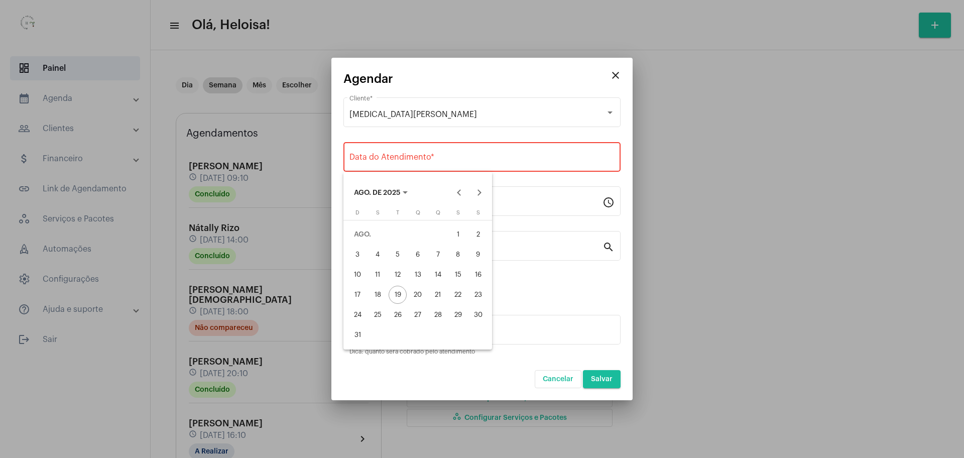
click at [414, 295] on div "20" at bounding box center [418, 295] width 18 height 18
type input "[DATE]"
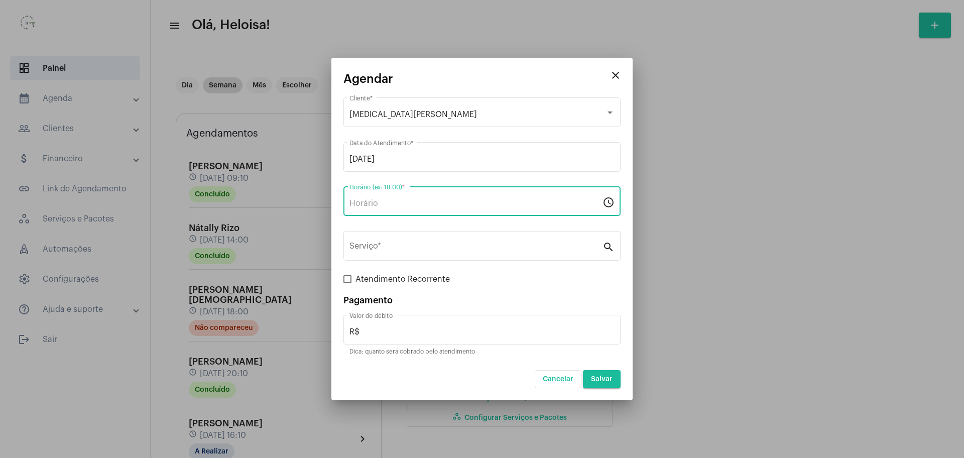
click at [417, 200] on input "Horário (ex: 18:00) *" at bounding box center [475, 203] width 253 height 9
type input "11:30"
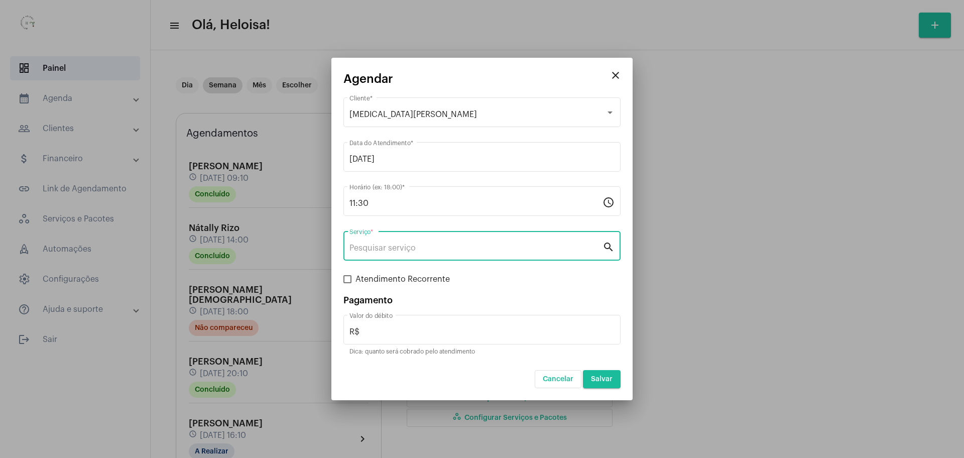
click at [425, 252] on input "Serviço *" at bounding box center [475, 248] width 253 height 9
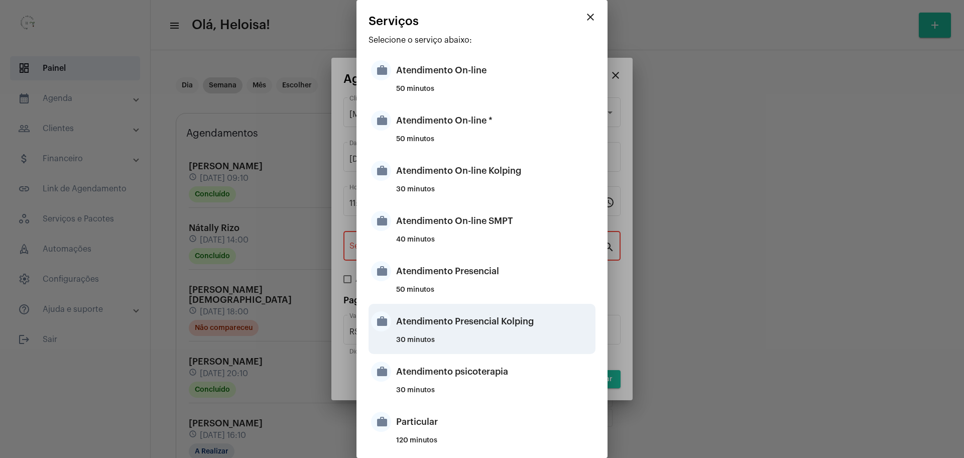
click at [493, 329] on div "Atendimento Presencial Kolping" at bounding box center [494, 321] width 197 height 30
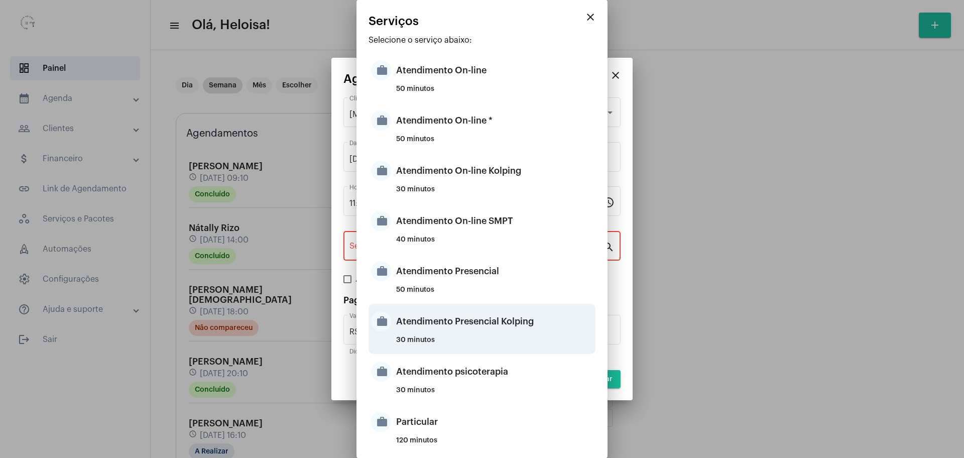
type input "Atendimento Presencial Kolping"
type input "R$ 40"
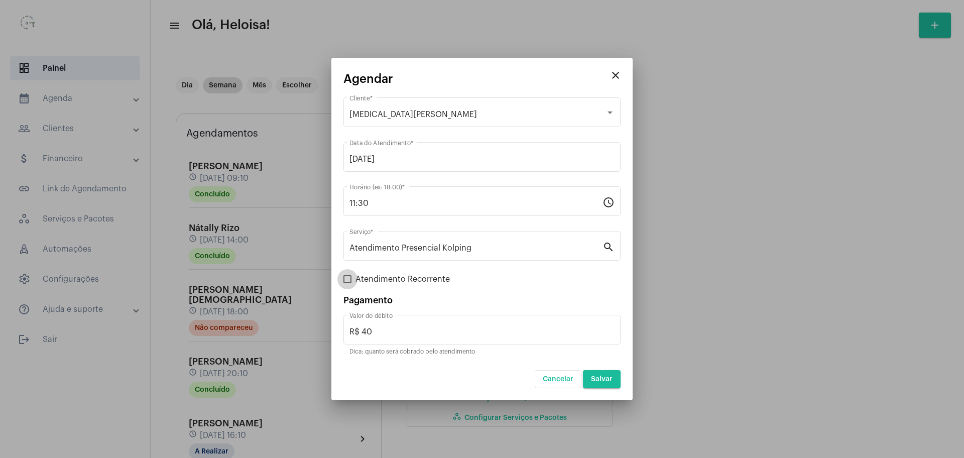
click at [344, 279] on span at bounding box center [347, 279] width 8 height 8
click at [347, 283] on input "Atendimento Recorrente" at bounding box center [347, 283] width 1 height 1
checkbox input "true"
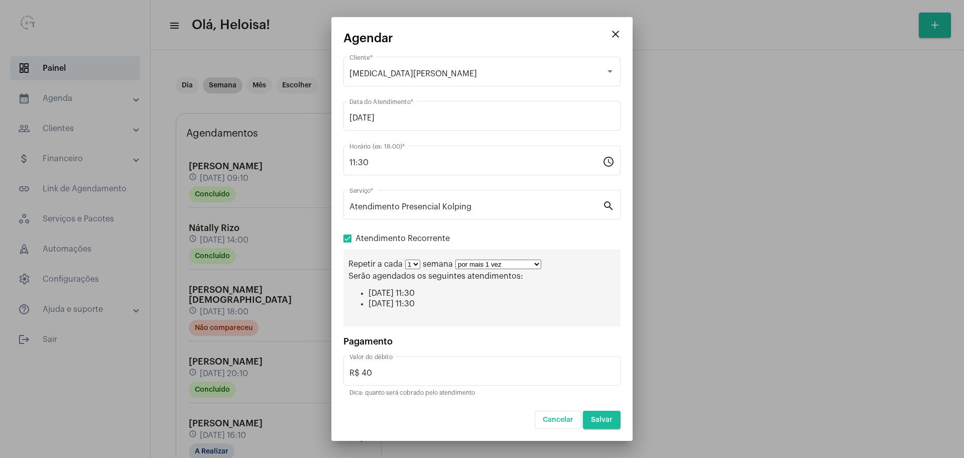
click at [488, 268] on select "por mais 1 vez por mais 2 vezes por mais 3 vezes por mais 4 vezes por mais 5 ve…" at bounding box center [498, 265] width 86 height 10
select select "9: 10"
click at [455, 260] on select "por mais 1 vez por mais 2 vezes por mais 3 vezes por mais 4 vezes por mais 5 ve…" at bounding box center [498, 265] width 86 height 10
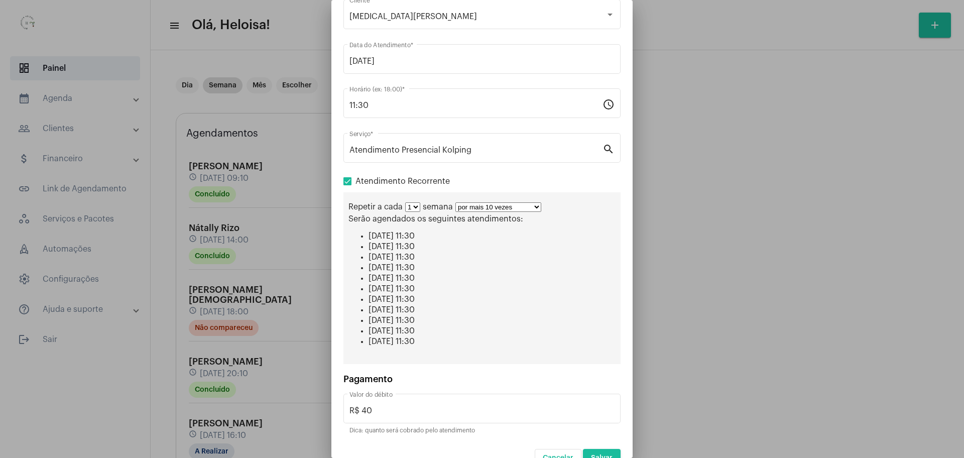
scroll to position [61, 0]
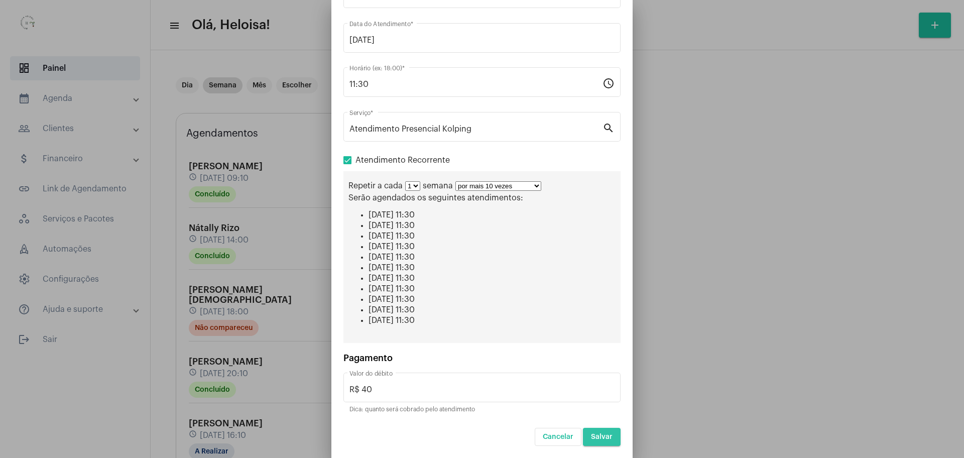
click at [601, 436] on span "Salvar" at bounding box center [602, 436] width 22 height 7
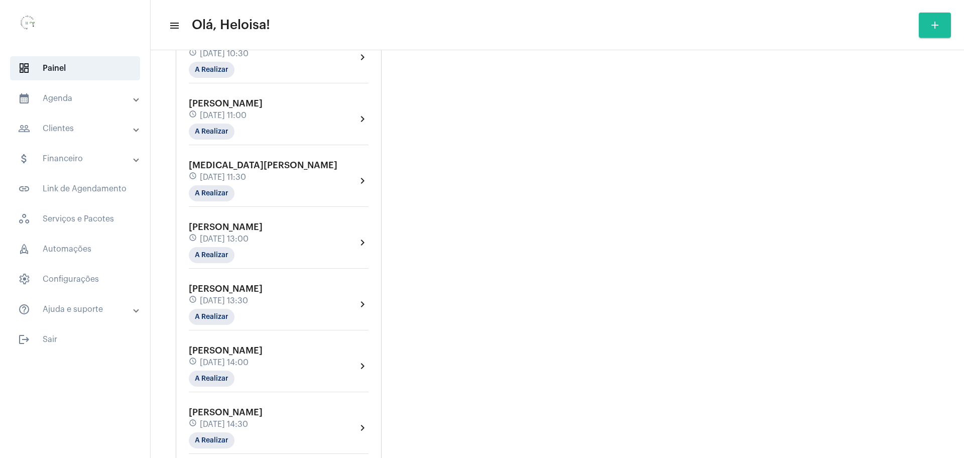
scroll to position [753, 0]
click at [253, 160] on div "[PERSON_NAME] de Araujo schedule [DATE] 13:00 A Realizar" at bounding box center [226, 179] width 74 height 41
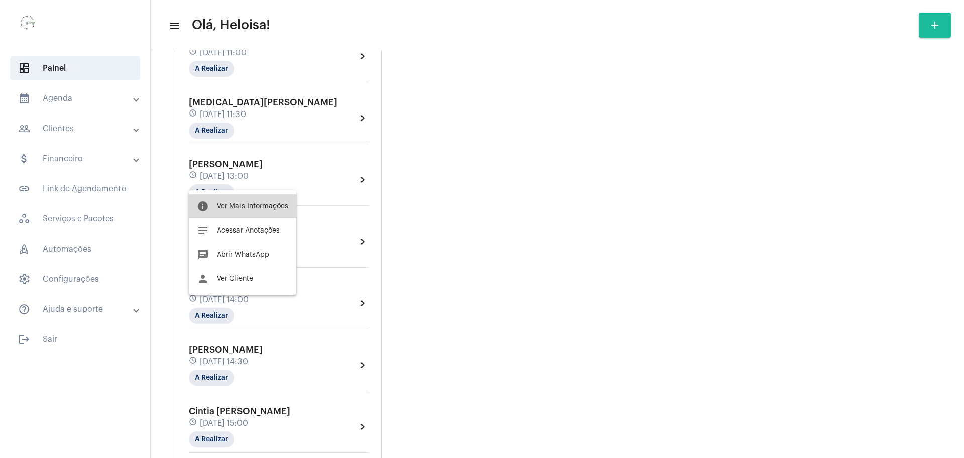
click at [255, 206] on span "Ver Mais Informações" at bounding box center [252, 206] width 71 height 7
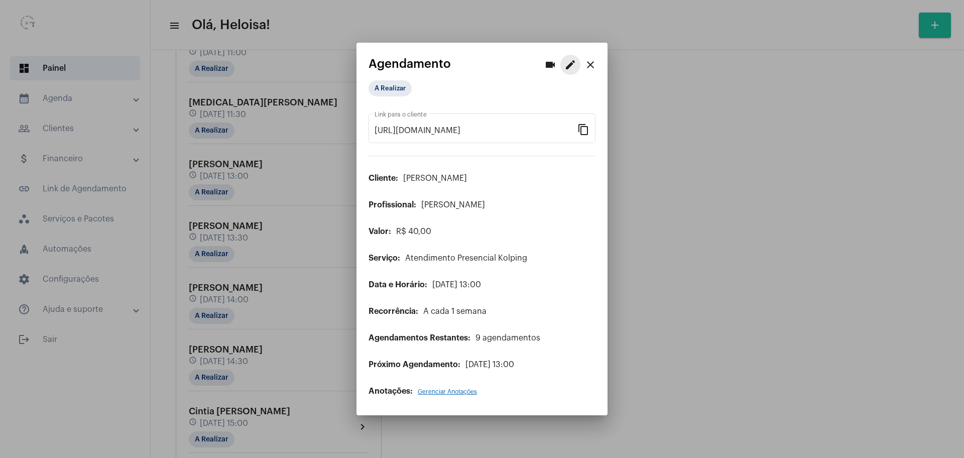
click at [571, 67] on mat-icon "edit" at bounding box center [570, 65] width 12 height 12
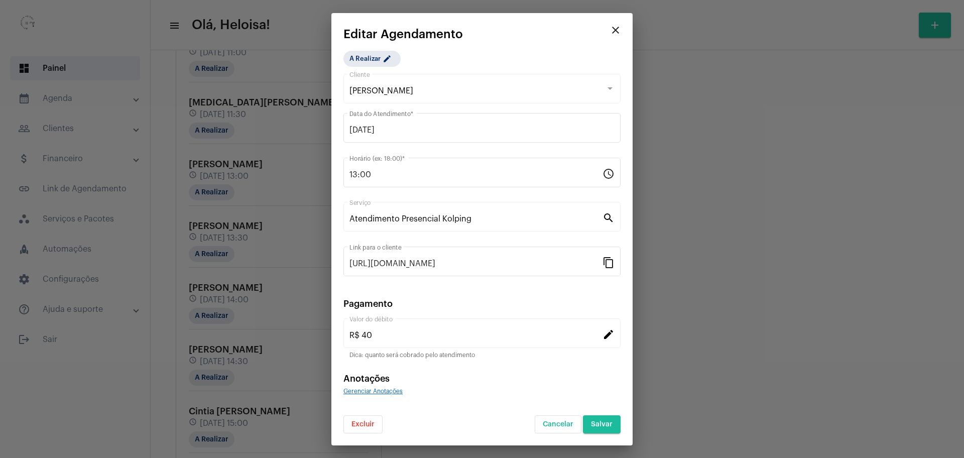
click at [368, 427] on button "Excluir" at bounding box center [362, 424] width 39 height 18
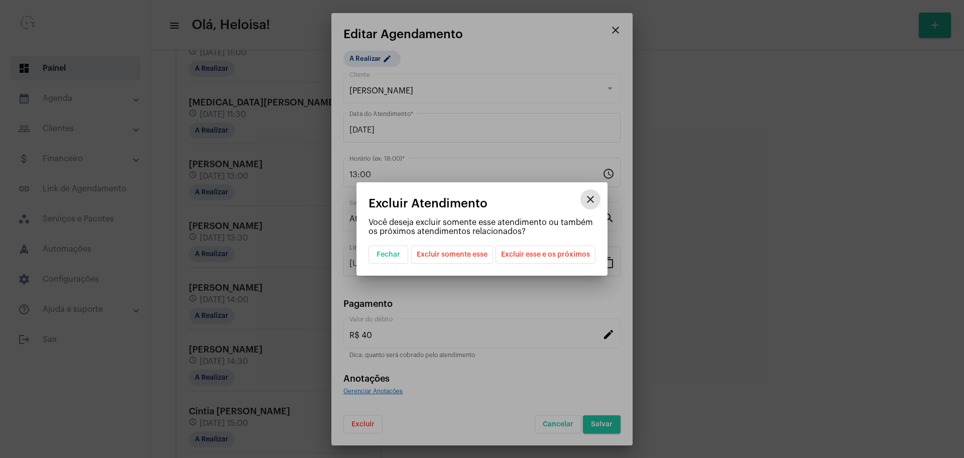
click at [543, 252] on span "Excluir esse e os próximos" at bounding box center [545, 254] width 89 height 17
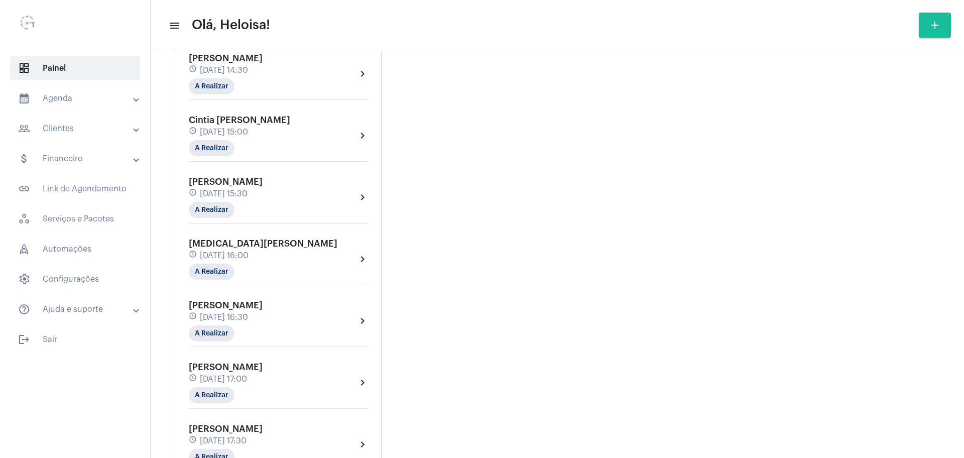
scroll to position [1004, 0]
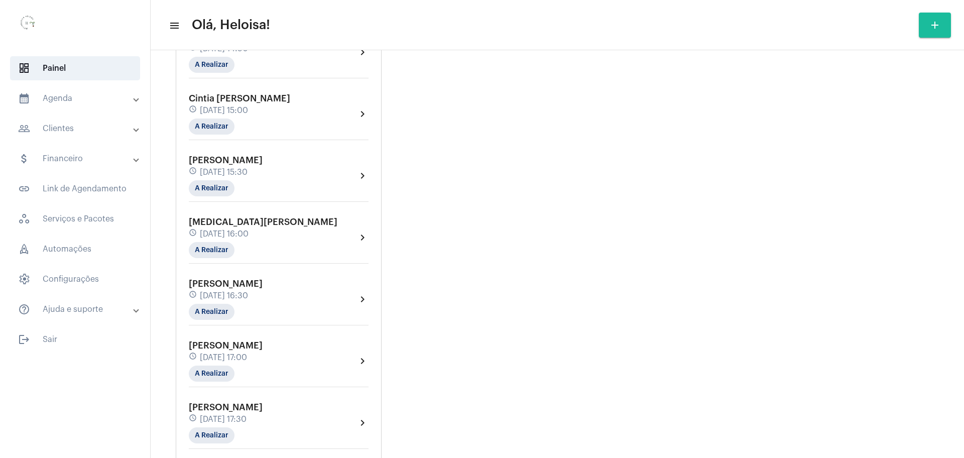
click at [213, 290] on div "schedule [DATE] 16:30" at bounding box center [226, 295] width 74 height 11
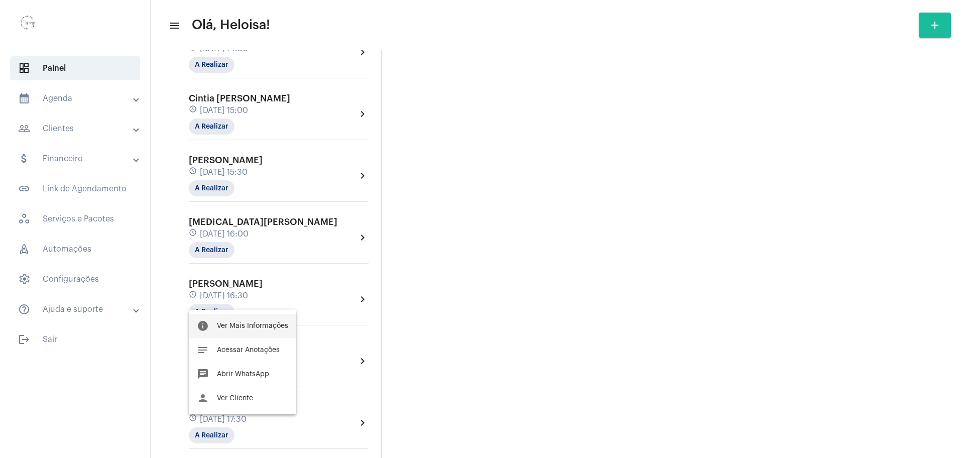
click at [238, 325] on span "Ver Mais Informações" at bounding box center [252, 325] width 71 height 7
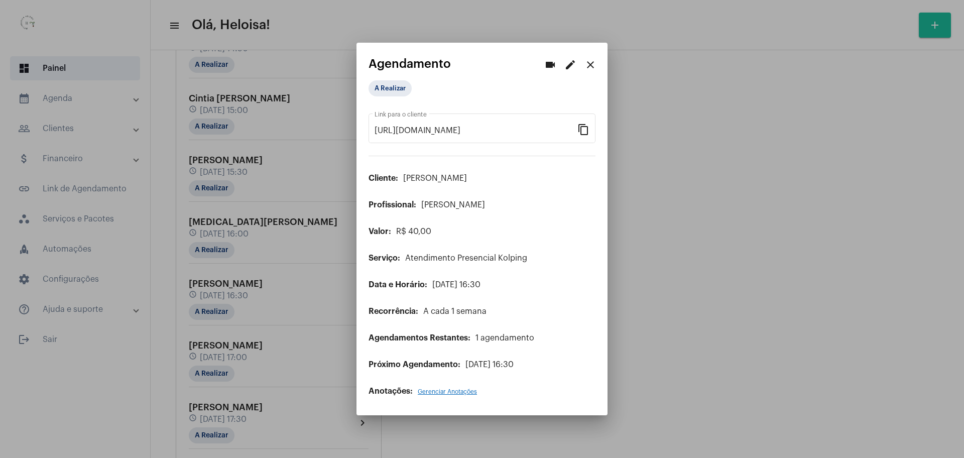
click at [570, 65] on mat-icon "edit" at bounding box center [570, 65] width 12 height 12
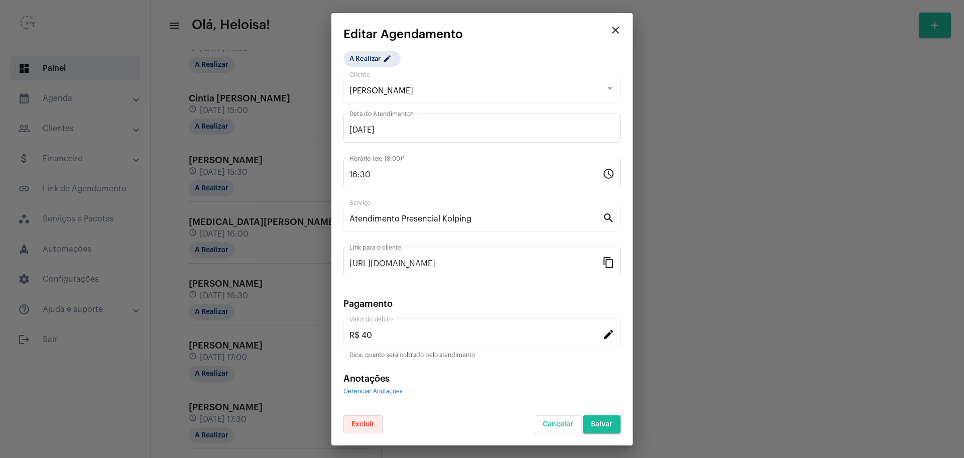
click at [357, 428] on button "Excluir" at bounding box center [362, 424] width 39 height 18
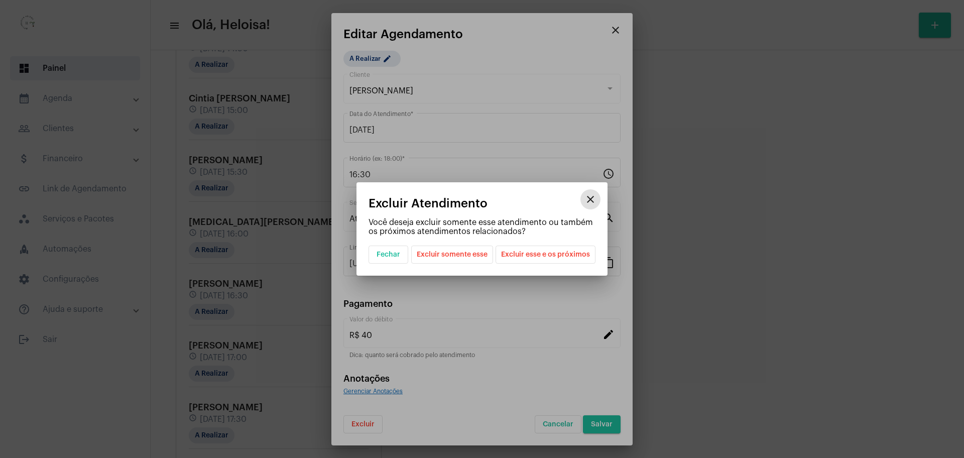
click at [536, 252] on span "Excluir esse e os próximos" at bounding box center [545, 254] width 89 height 17
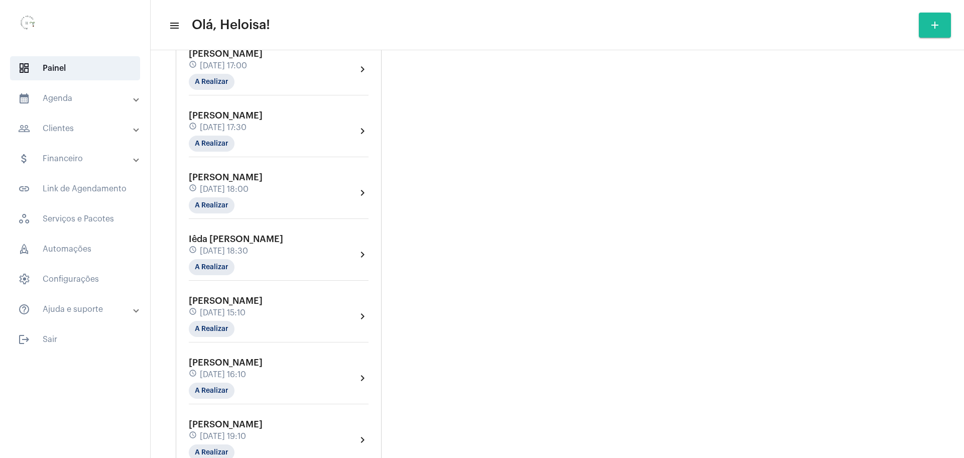
scroll to position [1142, 0]
